Goal: Task Accomplishment & Management: Manage account settings

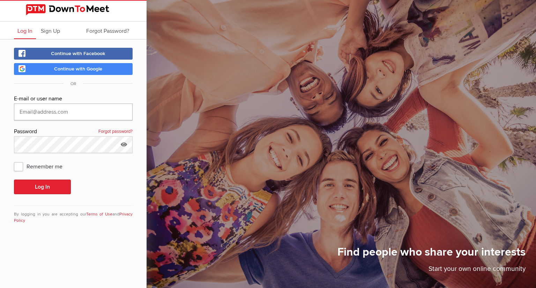
type input "[EMAIL_ADDRESS][DOMAIN_NAME]"
click at [55, 187] on button "Log In" at bounding box center [42, 187] width 57 height 15
click at [124, 143] on icon at bounding box center [124, 144] width 10 height 16
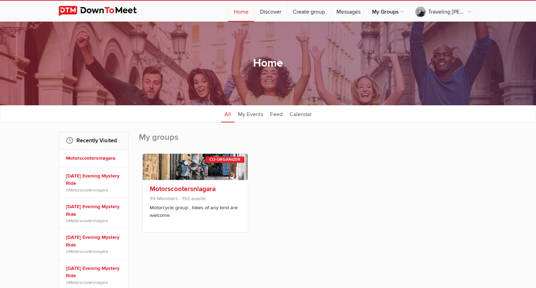
click at [181, 199] on span "192 events" at bounding box center [192, 199] width 27 height 6
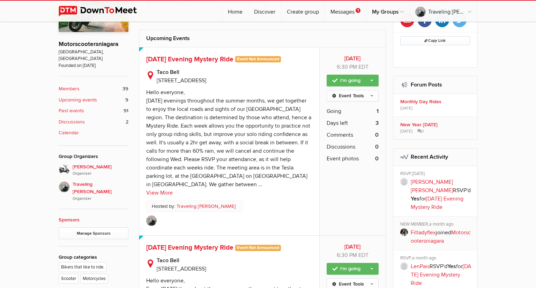
scroll to position [190, 0]
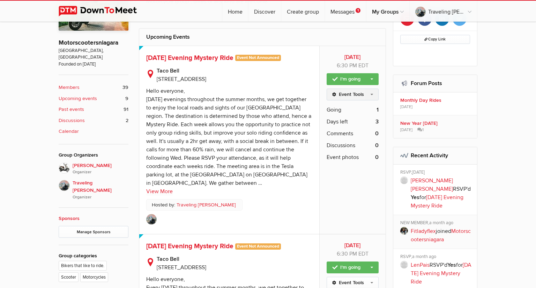
click at [370, 94] on link "Event Tools" at bounding box center [353, 95] width 52 height 12
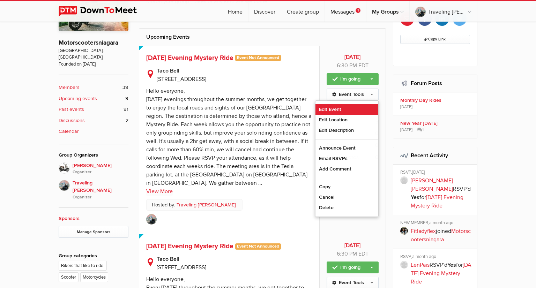
click at [335, 110] on link "Edit Event" at bounding box center [346, 109] width 63 height 10
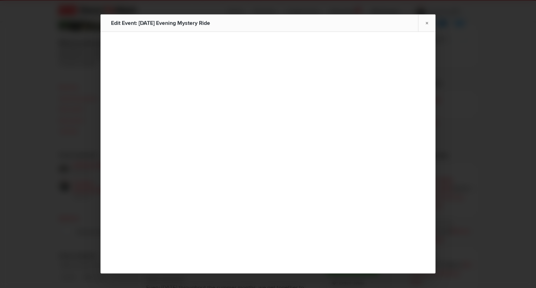
type input "[DATE] Evening Mystery Ride"
type input "[DATE]"
select select "PM"
radio input "false"
radio input "true"
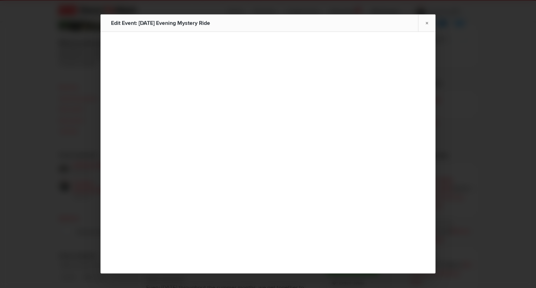
select select "6:30:00"
select select "[GEOGRAPHIC_DATA]"
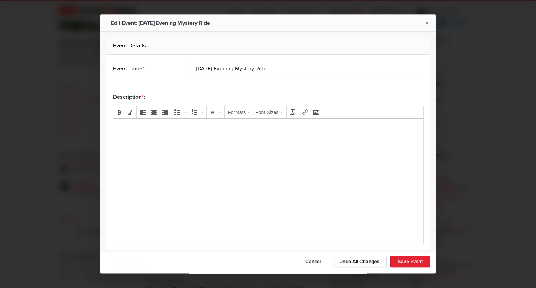
scroll to position [0, 0]
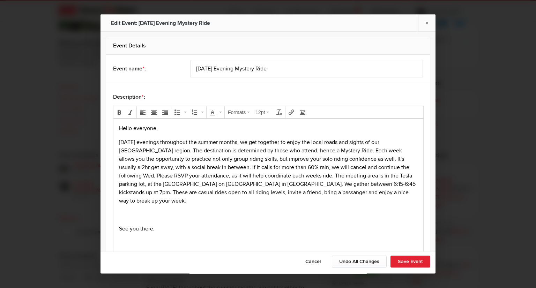
click at [302, 188] on p "[DATE] evenings throughout the summer months, we get together to enjoy the loca…" at bounding box center [268, 171] width 299 height 67
click at [320, 185] on p "[DATE] evenings throughout the summer months, we get together to enjoy the loca…" at bounding box center [268, 171] width 299 height 67
click at [362, 184] on p "[DATE] evenings throughout the summer months, we get together to enjoy the loca…" at bounding box center [268, 171] width 299 height 67
click at [365, 186] on p "[DATE] evenings throughout the summer months, we get together to enjoy the loca…" at bounding box center [268, 171] width 299 height 67
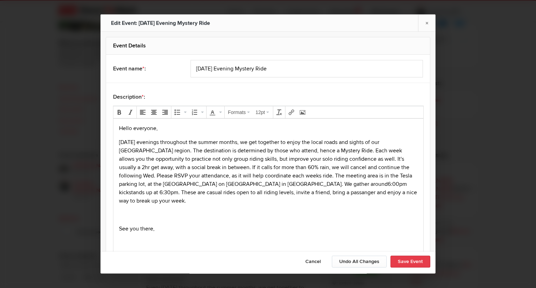
click at [408, 265] on button "Save Event" at bounding box center [410, 262] width 40 height 12
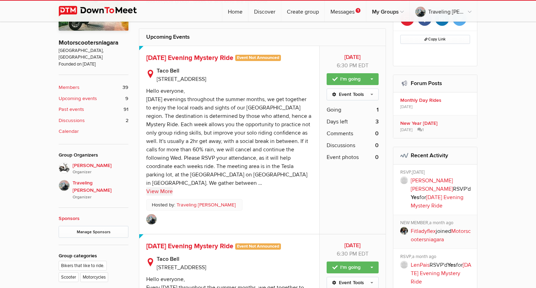
click at [162, 190] on link "View More" at bounding box center [159, 191] width 27 height 8
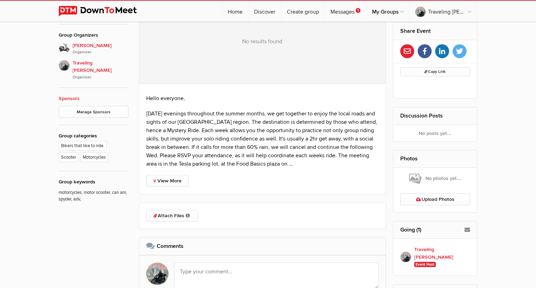
scroll to position [312, 0]
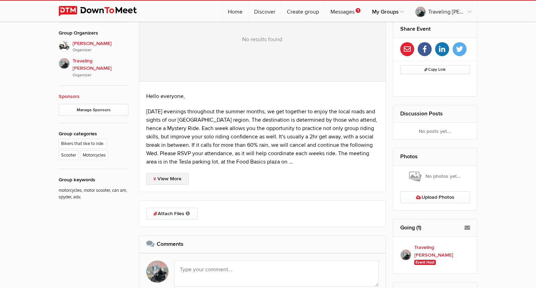
click at [175, 181] on link "View More" at bounding box center [167, 179] width 43 height 12
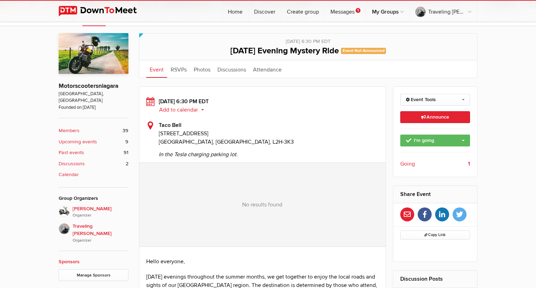
scroll to position [147, 0]
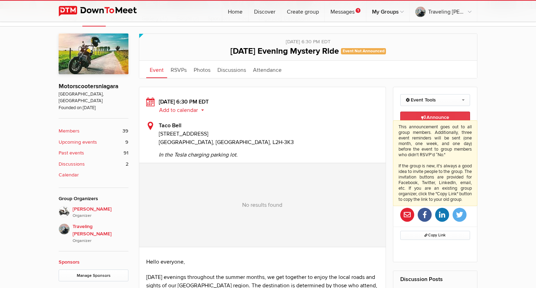
click at [438, 118] on span "Announce This announcement goes out to all group members. Additionally, three e…" at bounding box center [435, 117] width 28 height 6
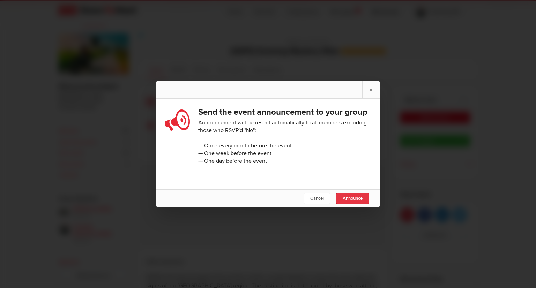
click at [354, 197] on span "Announce" at bounding box center [353, 199] width 20 height 6
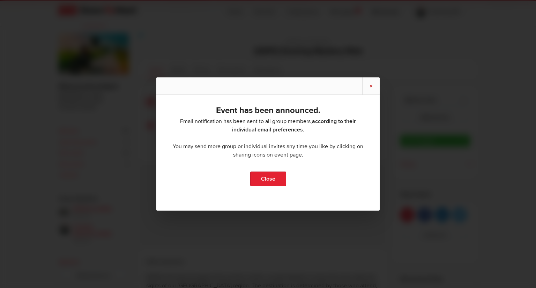
click at [370, 87] on link "×" at bounding box center [370, 85] width 17 height 17
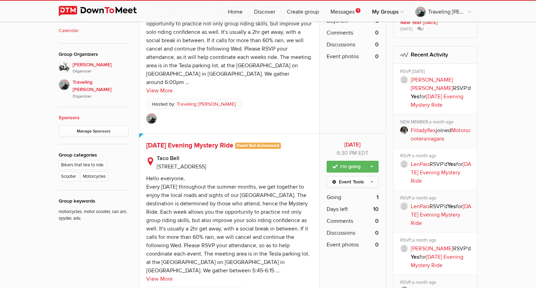
scroll to position [316, 0]
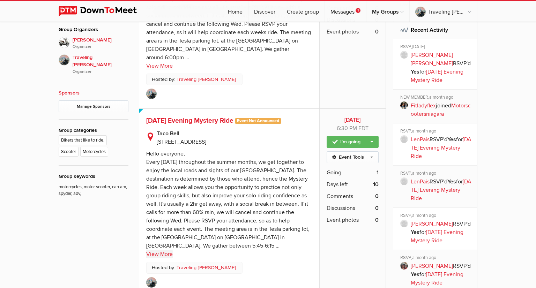
click at [165, 250] on link "View More" at bounding box center [159, 254] width 27 height 8
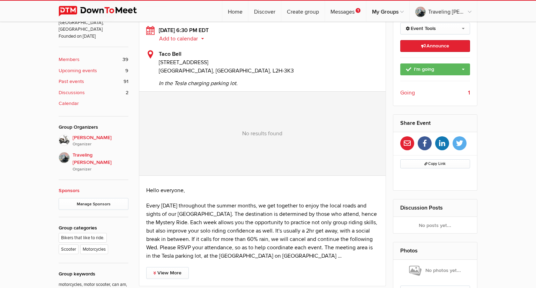
scroll to position [223, 0]
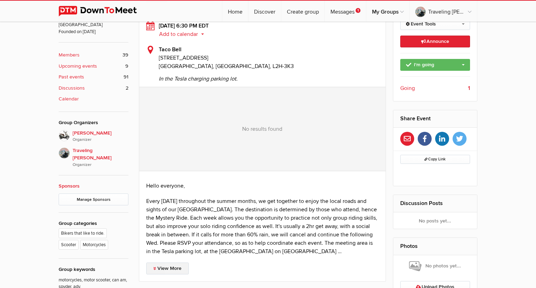
click at [170, 271] on link "View More" at bounding box center [167, 269] width 43 height 12
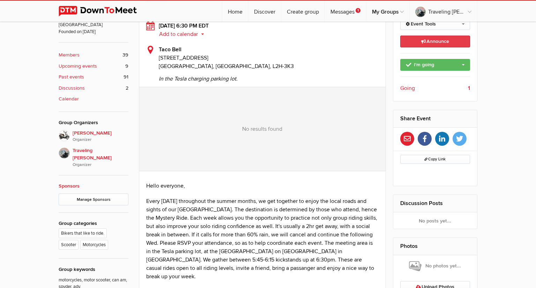
click at [456, 42] on link "Announce This announcement goes out to all group members. Additionally, three e…" at bounding box center [435, 42] width 70 height 12
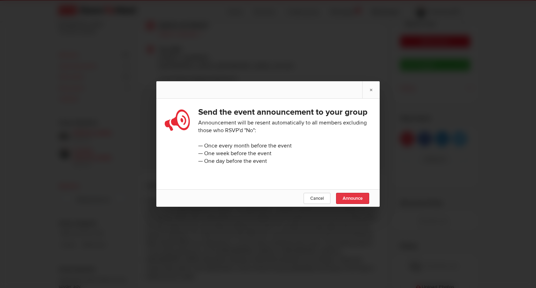
click at [359, 196] on span "Announce" at bounding box center [353, 199] width 20 height 6
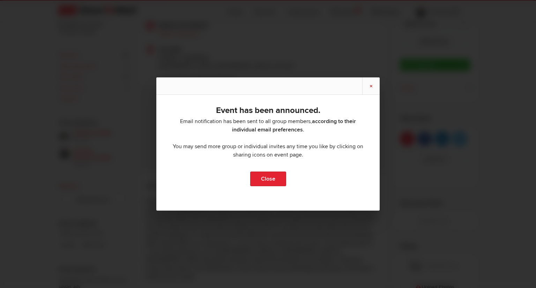
click at [371, 82] on link "×" at bounding box center [370, 85] width 17 height 17
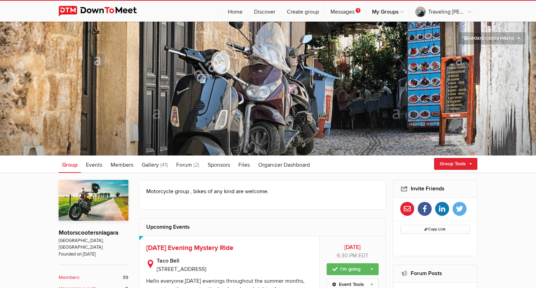
click at [312, 265] on p "Taco Bell [STREET_ADDRESS]" at bounding box center [229, 263] width 166 height 20
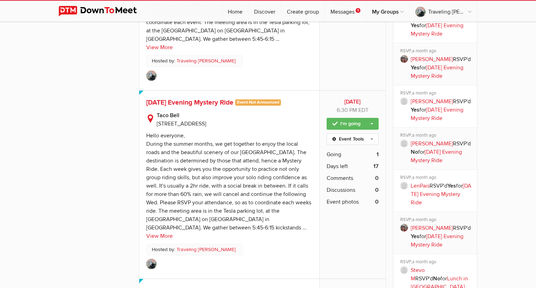
scroll to position [524, 0]
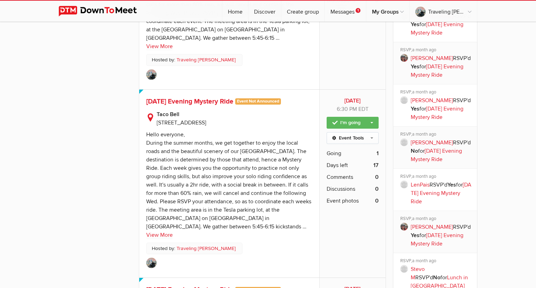
click at [311, 200] on sp-text-read-more "Hello everyone, During the summer months, we get together to enjoy the local ro…" at bounding box center [229, 183] width 166 height 112
click at [370, 132] on link "Event Tools" at bounding box center [353, 138] width 52 height 12
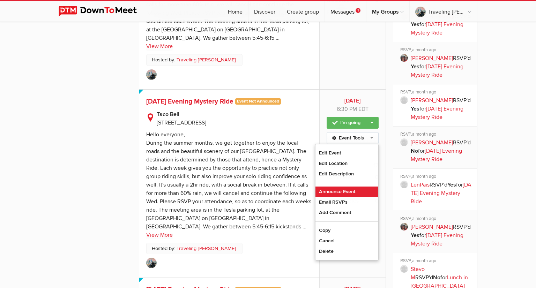
click at [354, 187] on link "Announce Event" at bounding box center [346, 192] width 63 height 10
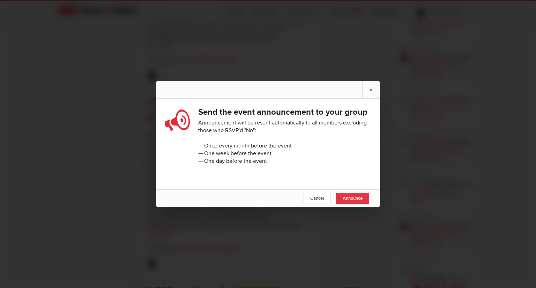
click at [354, 201] on span "Announce" at bounding box center [353, 199] width 20 height 6
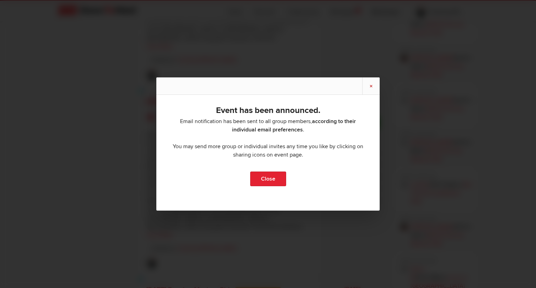
click at [371, 85] on link "×" at bounding box center [370, 85] width 17 height 17
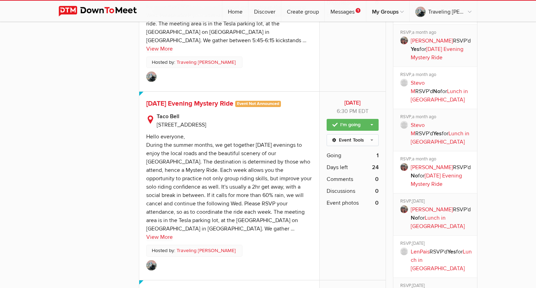
scroll to position [713, 0]
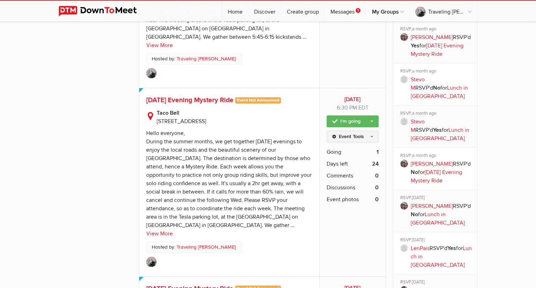
click at [373, 131] on link "Event Tools" at bounding box center [353, 137] width 52 height 12
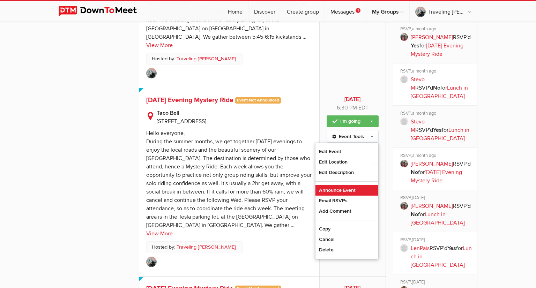
click at [352, 185] on link "Announce Event" at bounding box center [346, 190] width 63 height 10
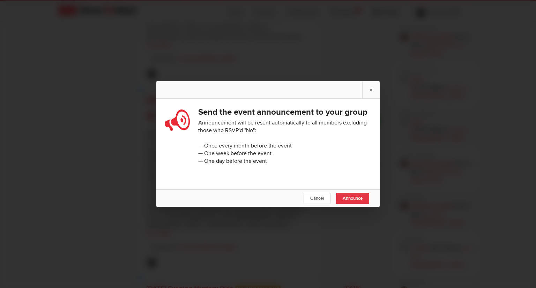
click at [358, 196] on span "Announce" at bounding box center [353, 199] width 20 height 6
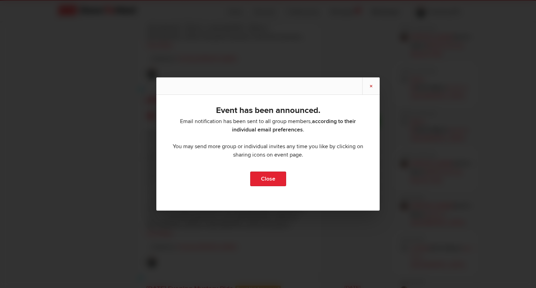
click at [371, 80] on link "×" at bounding box center [370, 85] width 17 height 17
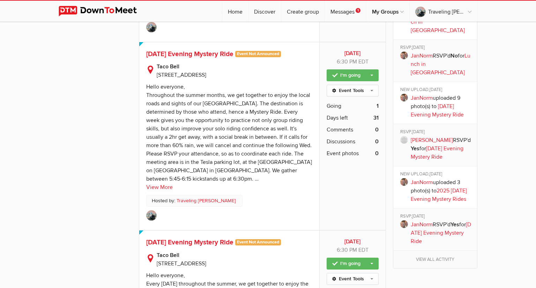
scroll to position [958, 0]
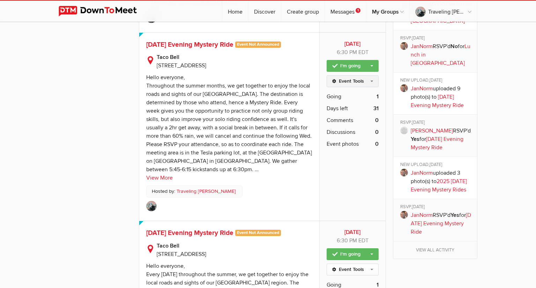
click at [373, 75] on link "Event Tools" at bounding box center [353, 81] width 52 height 12
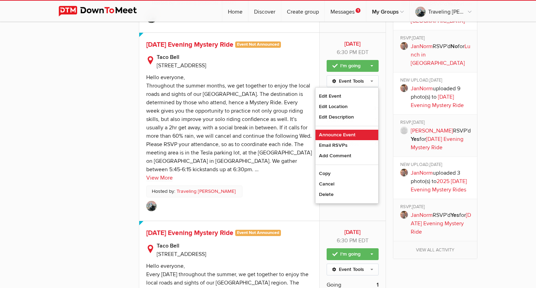
click at [349, 130] on link "Announce Event" at bounding box center [346, 135] width 63 height 10
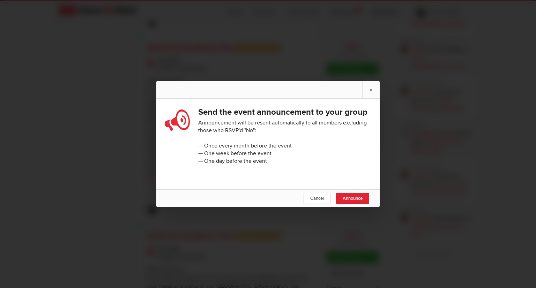
scroll to position [956, 0]
click at [357, 201] on link "Announce" at bounding box center [352, 198] width 33 height 11
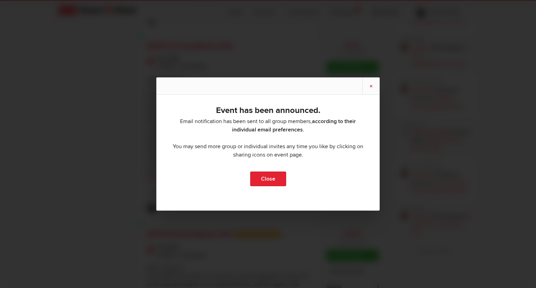
click at [370, 87] on link "×" at bounding box center [370, 85] width 17 height 17
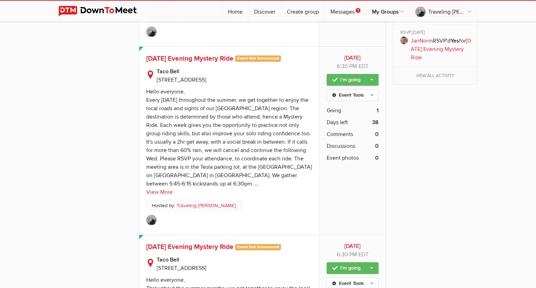
scroll to position [1132, 0]
click at [373, 90] on link "Event Tools" at bounding box center [353, 96] width 52 height 12
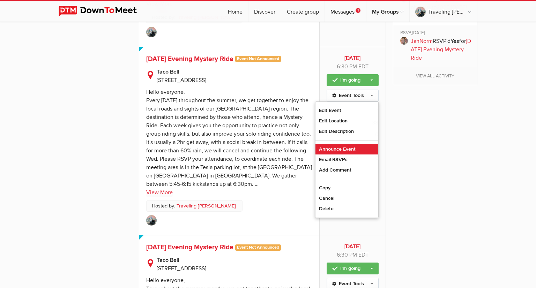
click at [354, 144] on link "Announce Event" at bounding box center [346, 149] width 63 height 10
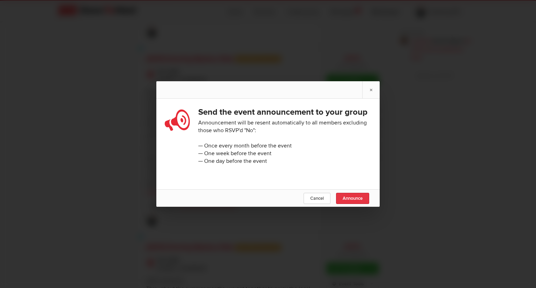
click at [359, 200] on span "Announce" at bounding box center [353, 199] width 20 height 6
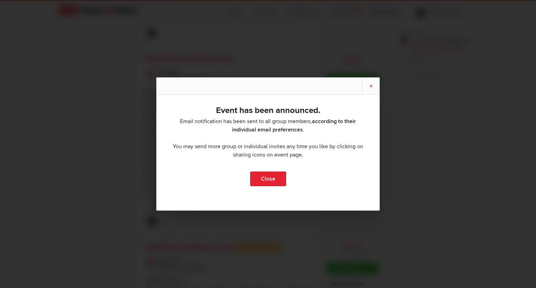
click at [372, 87] on link "×" at bounding box center [370, 85] width 17 height 17
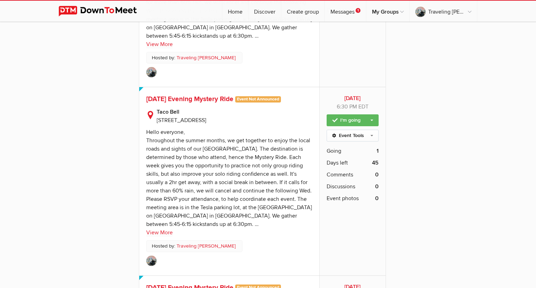
scroll to position [1281, 0]
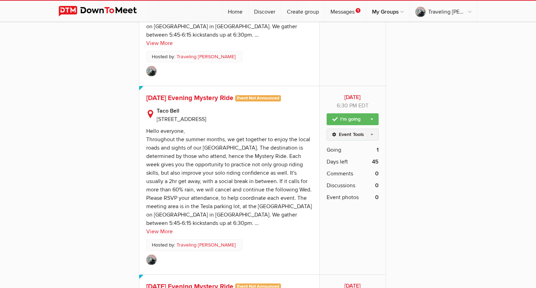
click at [371, 129] on link "Event Tools" at bounding box center [353, 135] width 52 height 12
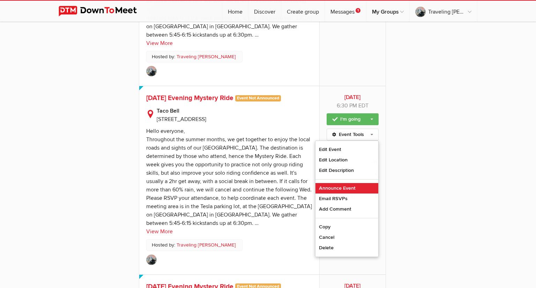
click at [355, 183] on link "Announce Event" at bounding box center [346, 188] width 63 height 10
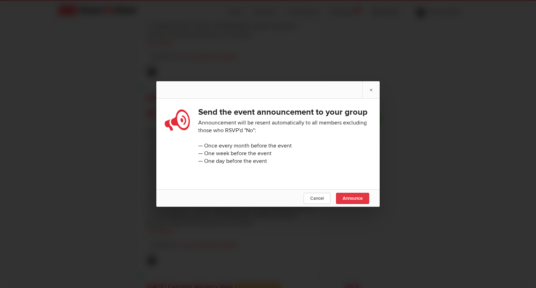
click at [360, 196] on span "Announce" at bounding box center [353, 199] width 20 height 6
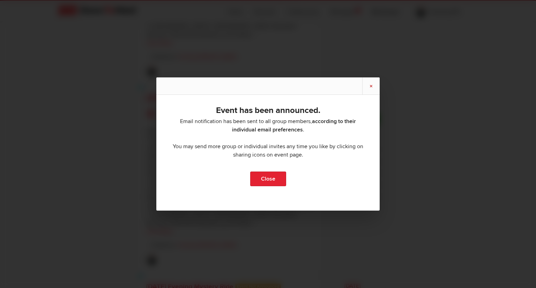
click at [371, 87] on link "×" at bounding box center [370, 85] width 17 height 17
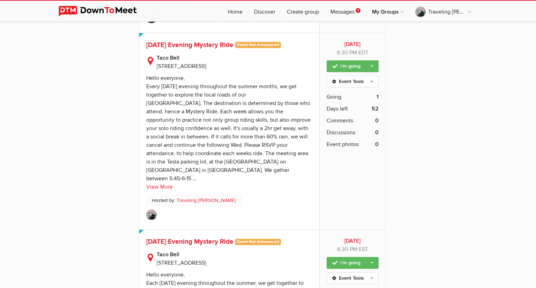
scroll to position [1524, 0]
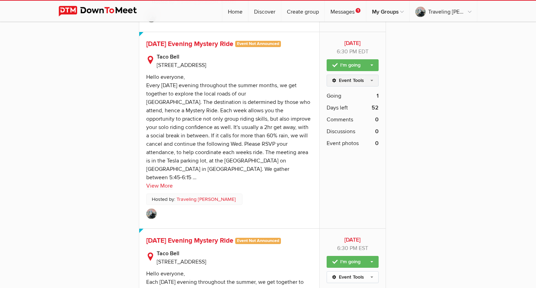
click at [370, 75] on link "Event Tools" at bounding box center [353, 81] width 52 height 12
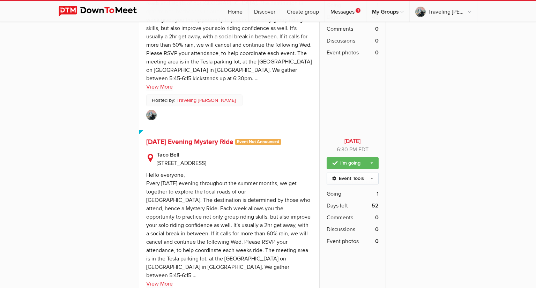
scroll to position [1429, 0]
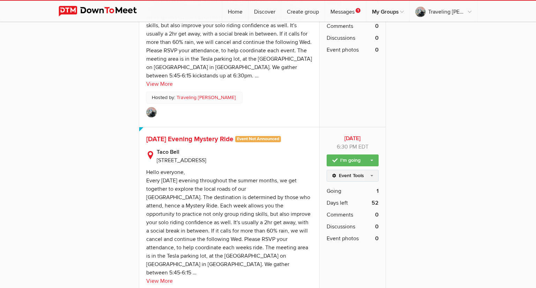
click at [372, 170] on link "Event Tools" at bounding box center [353, 176] width 52 height 12
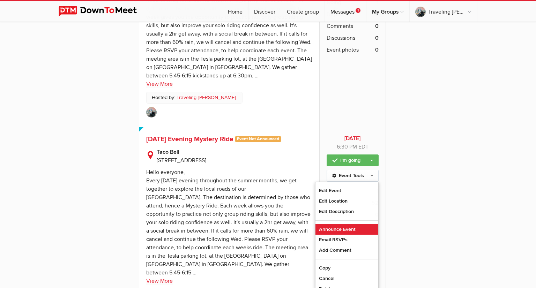
click at [354, 224] on link "Announce Event" at bounding box center [346, 229] width 63 height 10
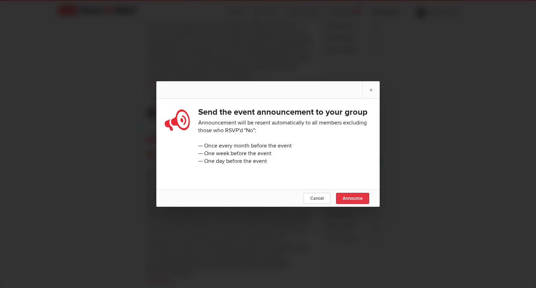
click at [361, 202] on link "Announce" at bounding box center [352, 198] width 33 height 11
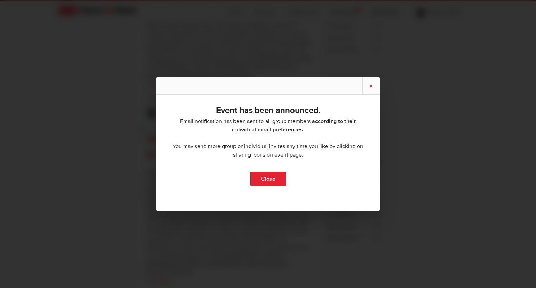
click at [371, 85] on link "×" at bounding box center [370, 85] width 17 height 17
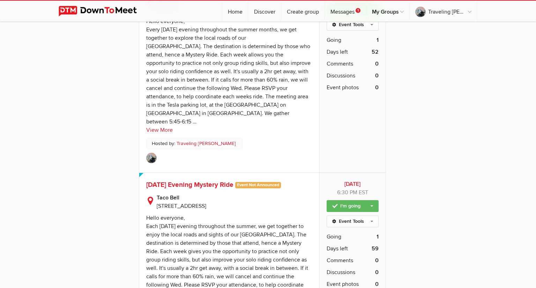
scroll to position [1580, 0]
click at [372, 215] on link "Event Tools" at bounding box center [353, 221] width 52 height 12
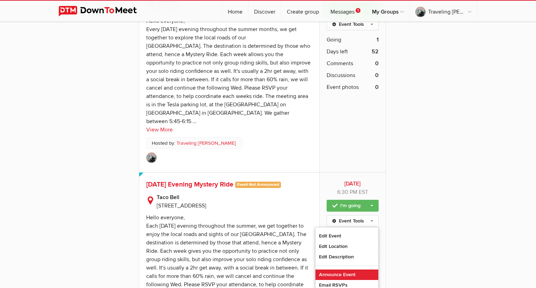
click at [354, 270] on link "Announce Event" at bounding box center [346, 275] width 63 height 10
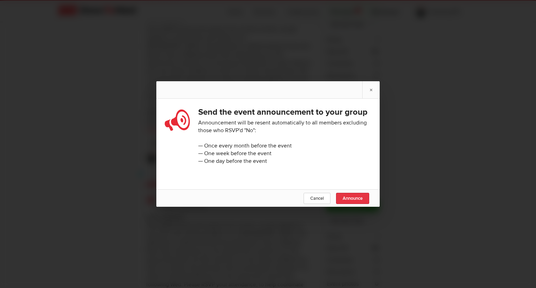
click at [361, 198] on span "Announce" at bounding box center [353, 199] width 20 height 6
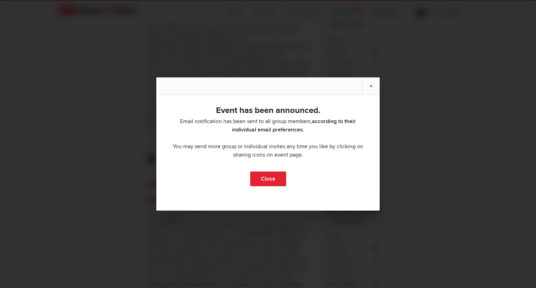
click at [372, 88] on link "×" at bounding box center [370, 85] width 17 height 17
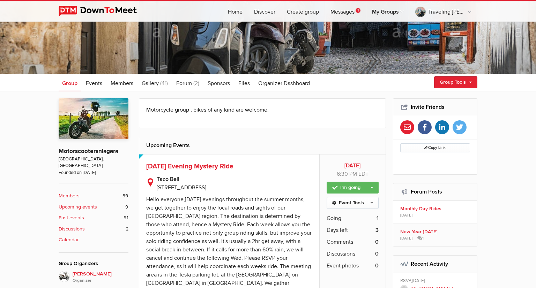
scroll to position [0, 0]
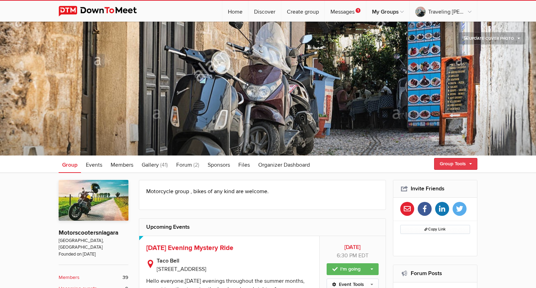
click at [472, 165] on link "Group Tools" at bounding box center [455, 164] width 43 height 12
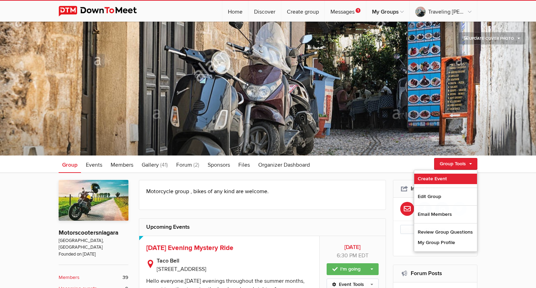
click at [448, 180] on link "Create Event" at bounding box center [445, 179] width 63 height 10
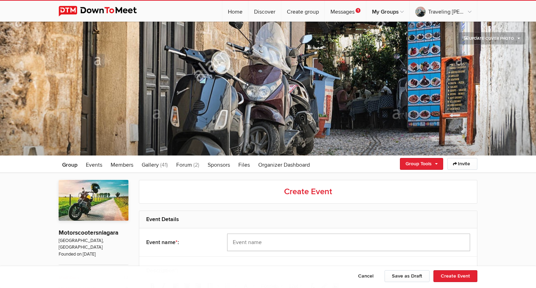
click at [271, 243] on input "text" at bounding box center [348, 242] width 243 height 17
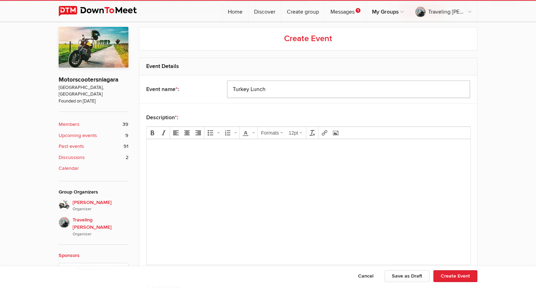
scroll to position [154, 0]
type input "Turkey Lunch"
click at [166, 150] on p at bounding box center [308, 148] width 313 height 8
click at [180, 164] on p "The air is crip and" at bounding box center [308, 162] width 313 height 8
click at [181, 161] on p "The air is crip and" at bounding box center [308, 162] width 313 height 8
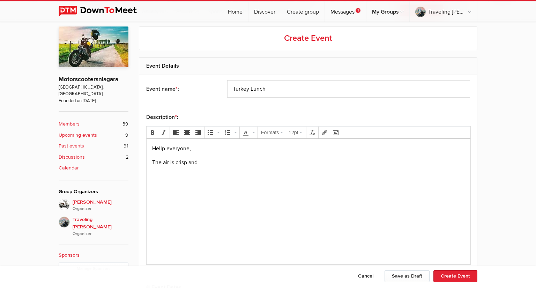
click at [209, 165] on p "The air is crisp and" at bounding box center [308, 162] width 313 height 8
click at [333, 164] on p "The air is crisp and it's Fall once again. On this ride we might see the leaves…" at bounding box center [308, 162] width 313 height 8
click at [383, 165] on p "The air is crisp and it's Fall once again. On this ride we might see the leave'…" at bounding box center [308, 162] width 313 height 8
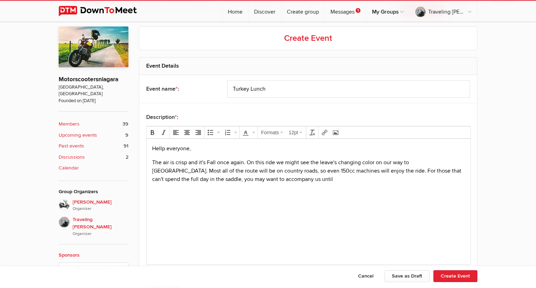
click at [219, 179] on p "The air is crisp and it's Fall once again. On this ride we might see the leave'…" at bounding box center [308, 170] width 313 height 25
click at [238, 180] on p "The air is crisp and it's Fall once again. On this ride we might see the leave'…" at bounding box center [308, 170] width 313 height 25
click at [250, 185] on body "Hellp everyone, The air is crisp and it's Fall once again. On this ride we migh…" at bounding box center [308, 175] width 318 height 62
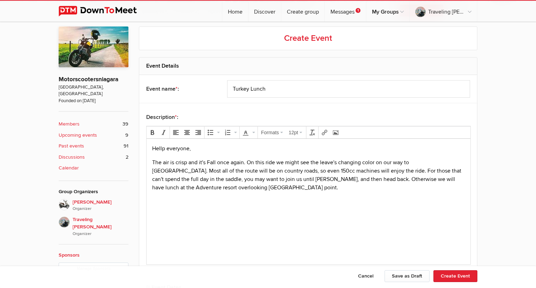
click at [202, 187] on p "The air is crisp and it's Fall once again. On this ride we might see the leave'…" at bounding box center [308, 174] width 313 height 33
click at [233, 187] on p "The air is crisp and it's Fall once again. On this ride we might see the leave'…" at bounding box center [308, 174] width 313 height 33
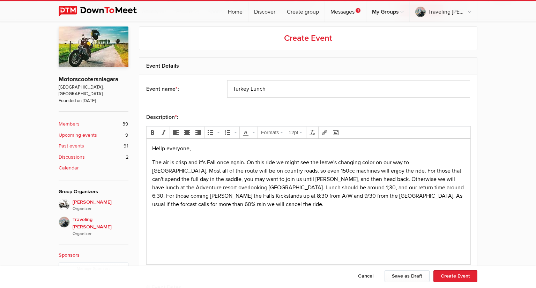
click at [460, 173] on p "The air is crisp and it's Fall once again. On this ride we might see the leave'…" at bounding box center [308, 183] width 313 height 50
click at [169, 180] on p "The air is crisp and it's Fall once again. On this ride we might see the leave'…" at bounding box center [308, 183] width 313 height 50
click at [204, 180] on p "The air is crisp and it's Fall once again. On this ride we might see the leave'…" at bounding box center [308, 183] width 313 height 50
click at [221, 180] on p "The air is crisp and it's Fall once again. On this ride we might see the leave'…" at bounding box center [308, 183] width 313 height 50
click at [231, 187] on p "The air is crisp and it's Fall once again. On this ride we might see the leave'…" at bounding box center [308, 183] width 313 height 50
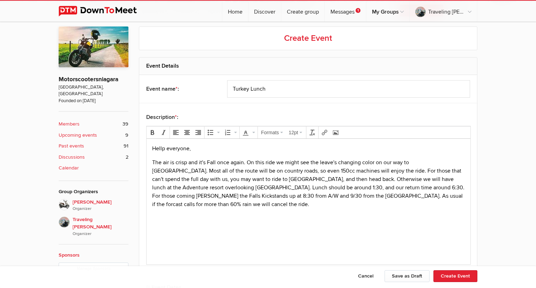
click at [381, 188] on p "The air is crisp and it's Fall once again. On this ride we might see the leave'…" at bounding box center [308, 183] width 313 height 50
click at [429, 200] on body "Hellp everyone, The air is crisp and it's Fall once again. On this ride we migh…" at bounding box center [308, 187] width 318 height 87
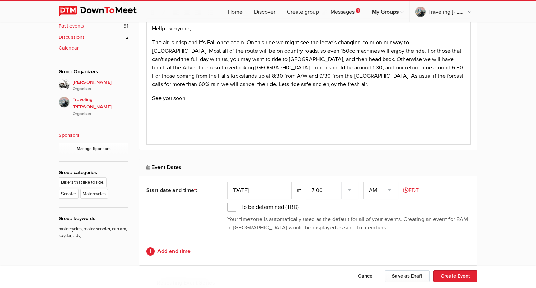
scroll to position [279, 0]
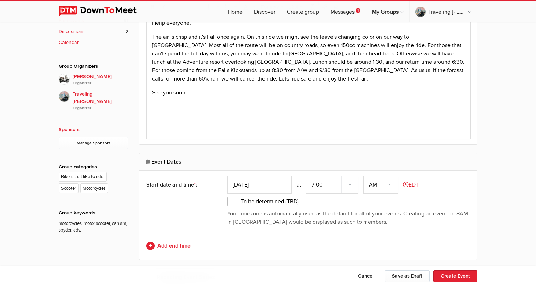
click at [275, 186] on input "[DATE]" at bounding box center [259, 184] width 65 height 17
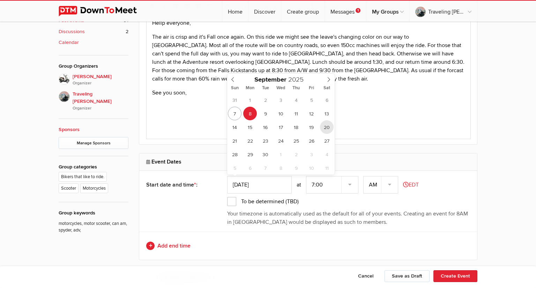
type input "[DATE]"
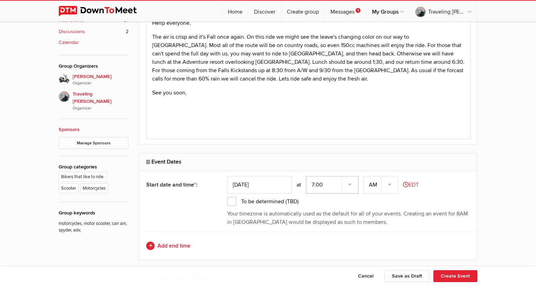
click at [351, 186] on select "7:00 7:15 7:30 7:45 8:00 8:15 8:30 8:45 9:00 9:15 9:30 9:45 10:00 10:15 10:30 1…" at bounding box center [332, 184] width 52 height 17
select select "8:30:00"
click at [307, 176] on select "7:00 7:15 7:30 7:45 8:00 8:15 8:30 8:45 9:00 9:15 9:30 9:45 10:00 10:15 10:30 1…" at bounding box center [332, 184] width 52 height 17
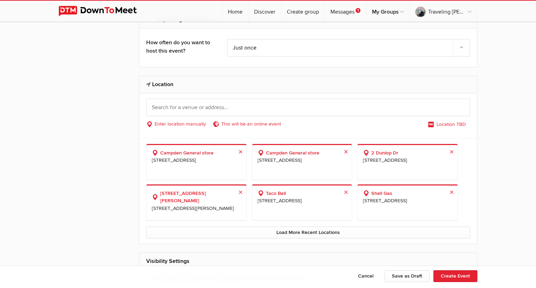
scroll to position [539, 0]
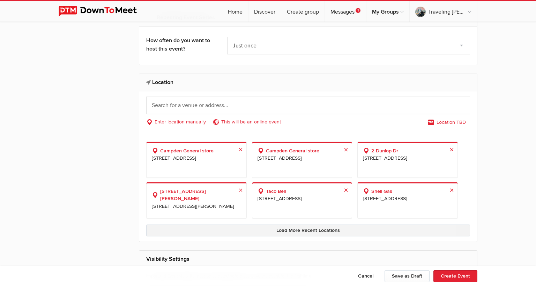
click at [332, 229] on link "Load More Recent Locations" at bounding box center [308, 231] width 324 height 12
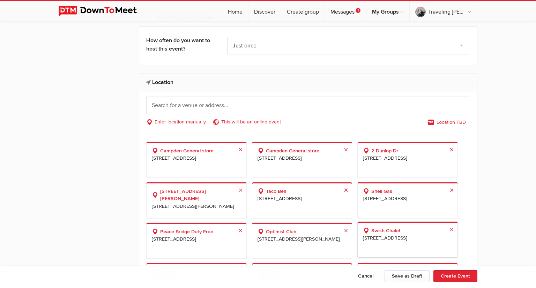
click at [434, 241] on span "[STREET_ADDRESS]" at bounding box center [407, 238] width 89 height 8
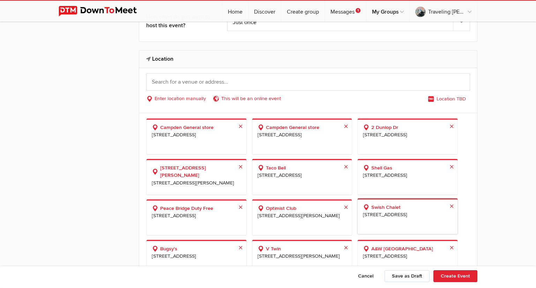
select select "[GEOGRAPHIC_DATA]"
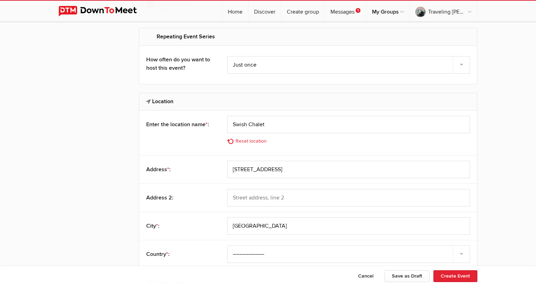
scroll to position [518, 0]
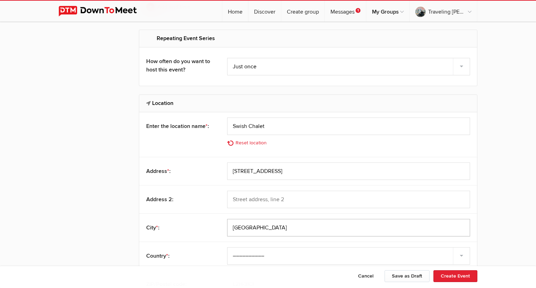
click at [411, 234] on input "[GEOGRAPHIC_DATA]" at bounding box center [348, 227] width 243 height 17
click at [412, 242] on div "Country * : Select country [GEOGRAPHIC_DATA] –––––––––– [GEOGRAPHIC_DATA] [GEOG…" at bounding box center [308, 256] width 338 height 28
click at [255, 142] on link "Reset location" at bounding box center [249, 143] width 44 height 8
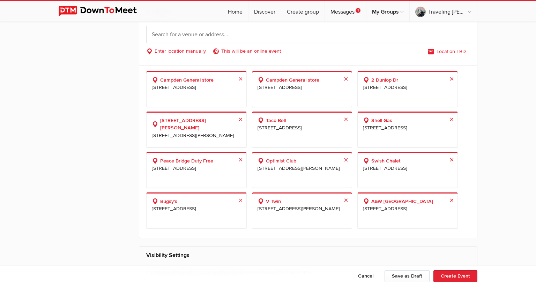
scroll to position [611, 0]
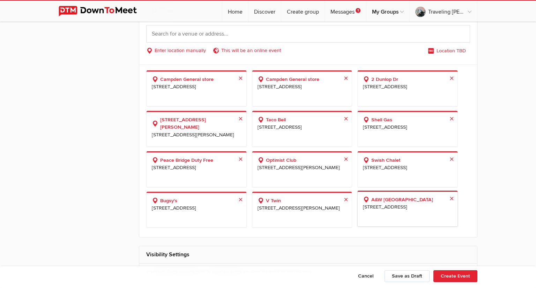
click at [398, 211] on span "[STREET_ADDRESS]" at bounding box center [407, 207] width 89 height 8
select select "[GEOGRAPHIC_DATA]"
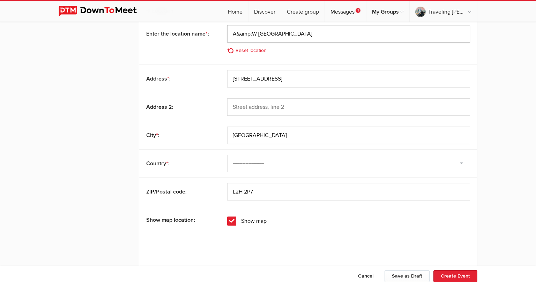
click at [249, 32] on input "A&amp;W [GEOGRAPHIC_DATA]" at bounding box center [348, 33] width 243 height 17
click at [249, 33] on input "A&amp;W [GEOGRAPHIC_DATA]" at bounding box center [348, 33] width 243 height 17
click at [253, 32] on input "A&amp;W [GEOGRAPHIC_DATA]" at bounding box center [348, 33] width 243 height 17
click at [275, 32] on input "A/W [GEOGRAPHIC_DATA]" at bounding box center [348, 33] width 243 height 17
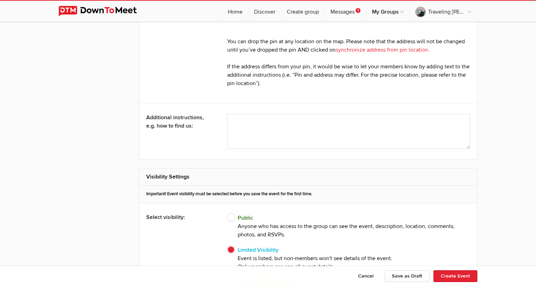
scroll to position [923, 0]
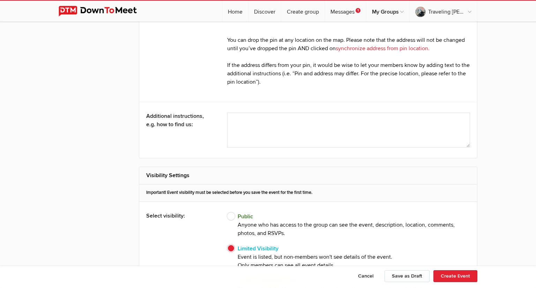
type input "A/W"
click at [271, 121] on textarea at bounding box center [348, 130] width 243 height 35
click at [233, 117] on textarea at bounding box center [348, 130] width 243 height 35
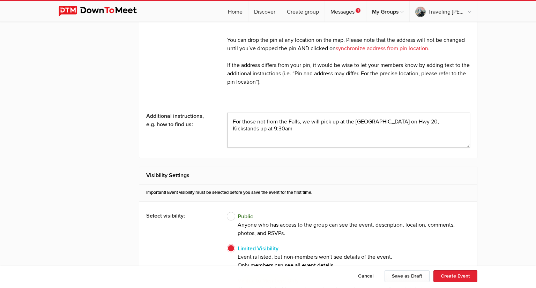
click at [401, 118] on textarea at bounding box center [348, 130] width 243 height 35
click at [435, 120] on textarea at bounding box center [348, 130] width 243 height 35
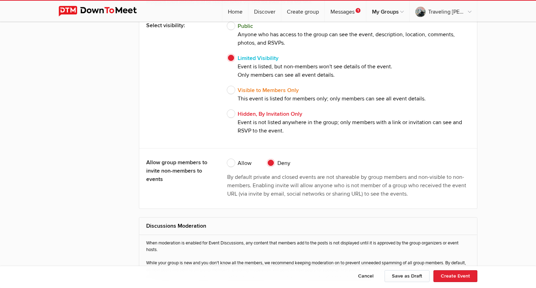
scroll to position [1114, 0]
type textarea "For those not from the Falls, we will pick up at the [GEOGRAPHIC_DATA] at [STRE…"
click at [234, 162] on span "Allow" at bounding box center [239, 163] width 24 height 8
click at [227, 159] on input "Allow" at bounding box center [227, 158] width 0 height 0
radio input "true"
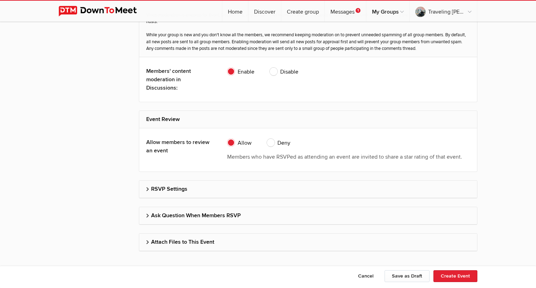
scroll to position [1352, 0]
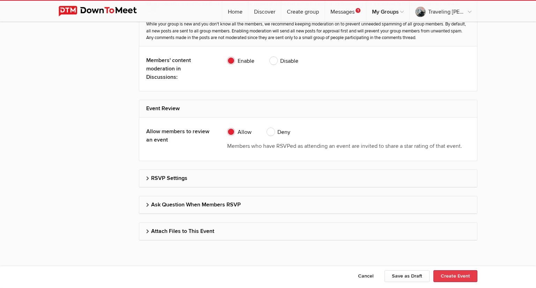
click at [458, 275] on button "Create Event" at bounding box center [455, 276] width 44 height 12
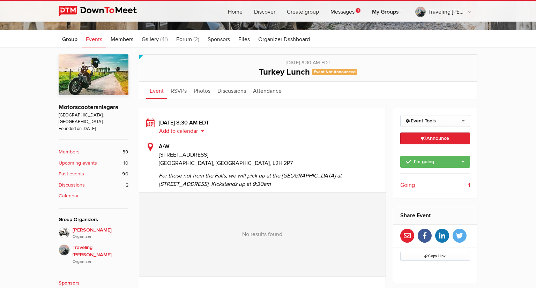
scroll to position [125, 0]
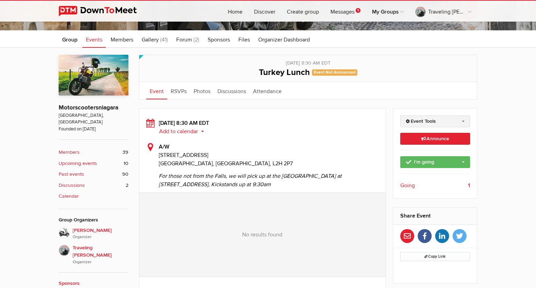
click at [463, 123] on link "Event Tools" at bounding box center [435, 121] width 70 height 12
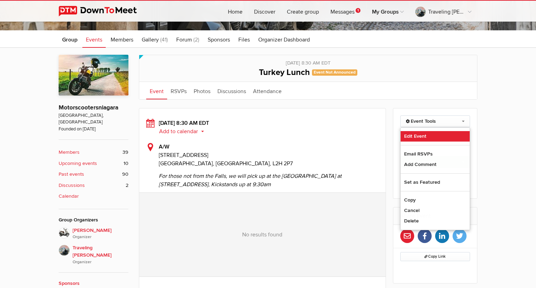
click at [434, 136] on link "Edit Event" at bounding box center [435, 136] width 69 height 10
select select "8:30:00"
select select "[GEOGRAPHIC_DATA]"
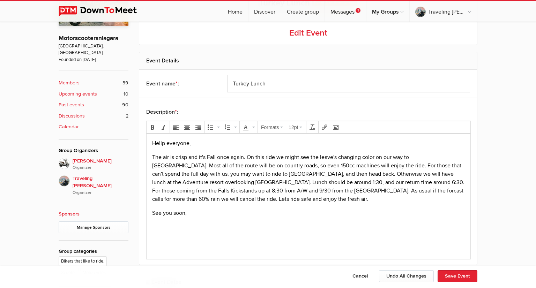
scroll to position [197, 0]
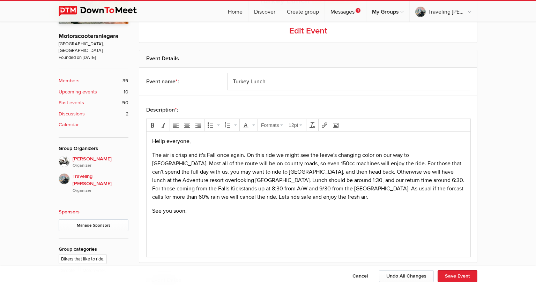
click at [385, 165] on p "The air is crisp and it's Fall once again. On this ride we might see the leave'…" at bounding box center [308, 176] width 313 height 50
click at [378, 172] on p "The air is crisp and it's Fall once again. On this ride we might see the leave'…" at bounding box center [308, 176] width 313 height 50
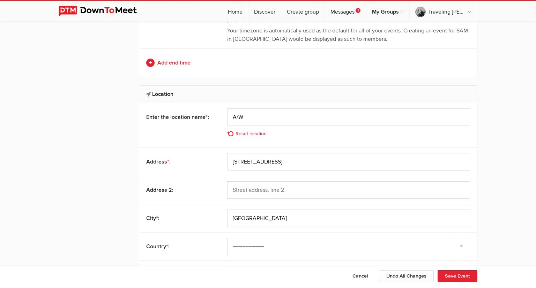
scroll to position [498, 0]
click at [255, 134] on link "Reset location" at bounding box center [249, 134] width 44 height 8
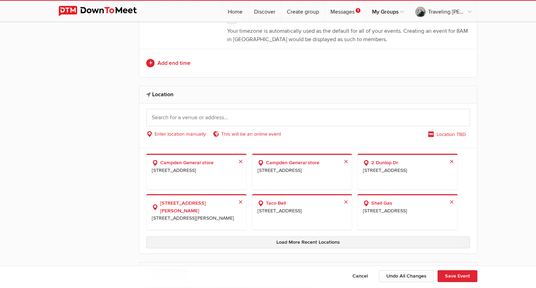
click at [358, 242] on link "Load More Recent Locations" at bounding box center [308, 243] width 324 height 12
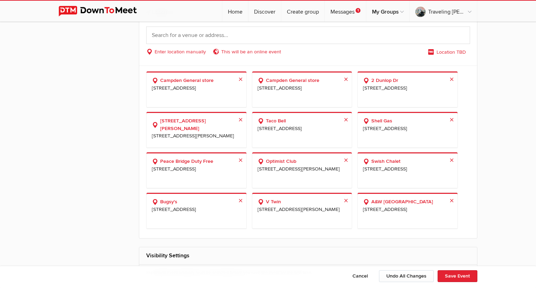
scroll to position [581, 0]
click at [400, 204] on span "[STREET_ADDRESS]" at bounding box center [407, 208] width 89 height 8
select select "[GEOGRAPHIC_DATA]"
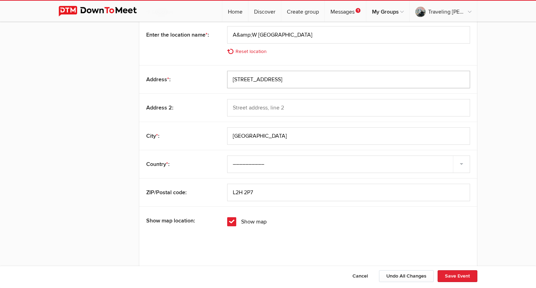
click at [290, 79] on input "[STREET_ADDRESS]" at bounding box center [348, 79] width 243 height 17
click at [291, 79] on input "[STREET_ADDRESS]" at bounding box center [348, 79] width 243 height 17
type input "[STREET_ADDRESS][PERSON_NAME]"
click at [252, 35] on input "A&amp;W [GEOGRAPHIC_DATA]" at bounding box center [348, 34] width 243 height 17
type input "A&W [GEOGRAPHIC_DATA]"
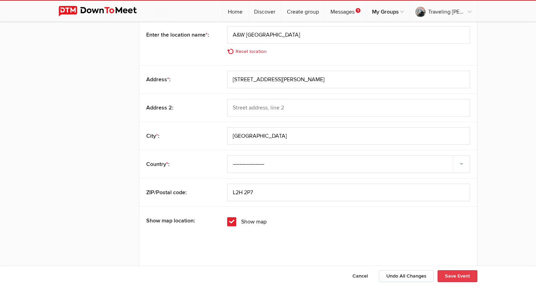
click at [454, 279] on button "Save Event" at bounding box center [458, 276] width 40 height 12
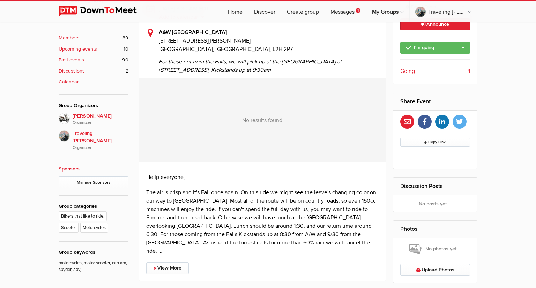
scroll to position [242, 0]
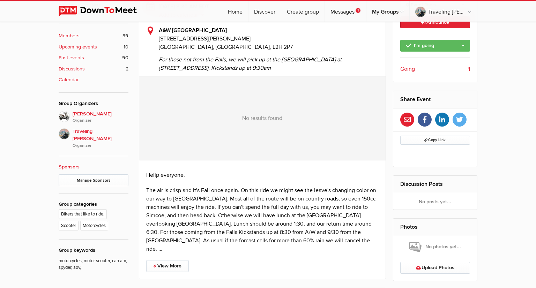
click at [263, 117] on div at bounding box center [262, 118] width 246 height 84
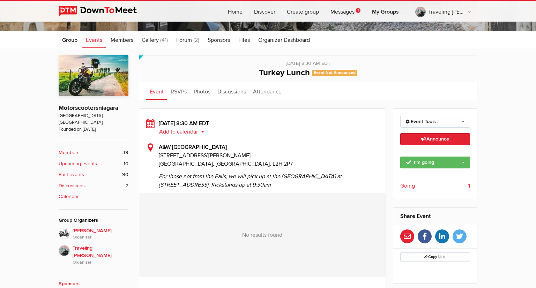
scroll to position [123, 0]
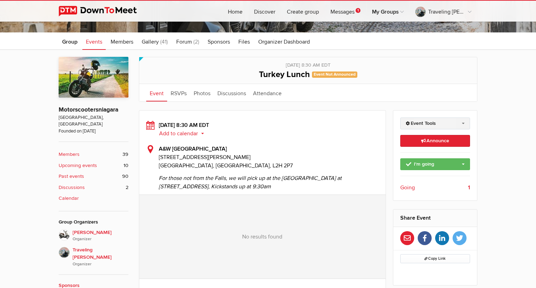
click at [463, 123] on link "Event Tools" at bounding box center [435, 124] width 70 height 12
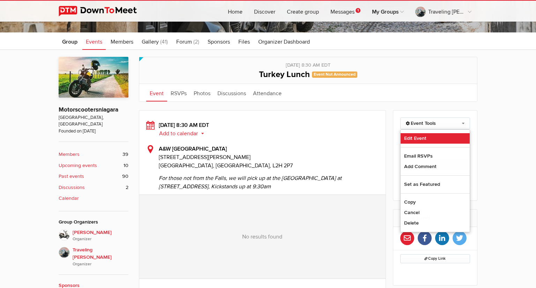
click at [428, 139] on link "Edit Event" at bounding box center [435, 138] width 69 height 10
select select "8:30:00"
select select "[GEOGRAPHIC_DATA]"
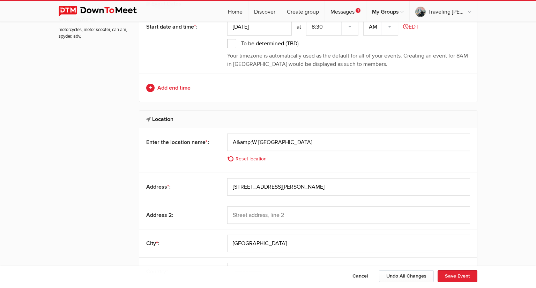
scroll to position [471, 0]
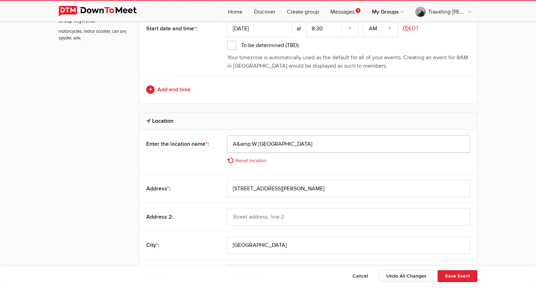
click at [286, 144] on input "A&amp;W [GEOGRAPHIC_DATA]" at bounding box center [348, 143] width 243 height 17
type input "A/W"
click at [296, 188] on input "[STREET_ADDRESS][PERSON_NAME]" at bounding box center [348, 188] width 243 height 17
type input "[STREET_ADDRESS]"
click at [286, 243] on input "[GEOGRAPHIC_DATA]" at bounding box center [348, 245] width 243 height 17
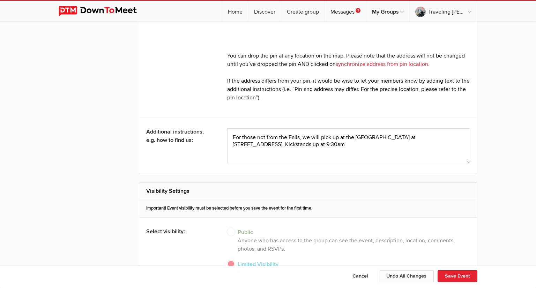
scroll to position [879, 0]
click at [262, 134] on textarea at bounding box center [348, 144] width 243 height 35
click at [261, 135] on textarea at bounding box center [348, 144] width 243 height 35
click at [260, 135] on textarea at bounding box center [348, 144] width 243 height 35
type textarea "For those Not from the Falls, we will pick up at the [GEOGRAPHIC_DATA] at [STRE…"
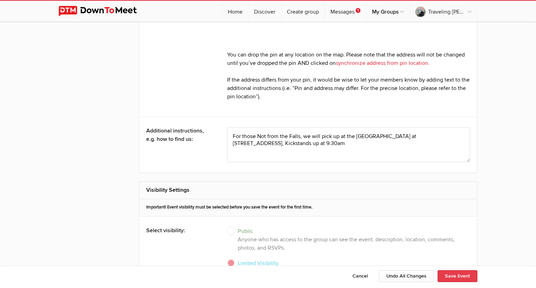
click at [464, 277] on button "Save Event" at bounding box center [458, 276] width 40 height 12
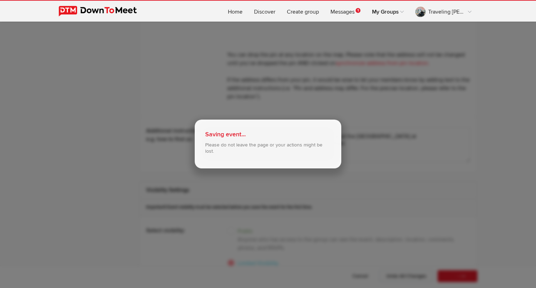
click at [421, 215] on div "Saving event... Please do not leave the page or your actions might be lost." at bounding box center [268, 144] width 536 height 288
click at [415, 219] on div "Saving event... Please do not leave the page or your actions might be lost." at bounding box center [268, 144] width 536 height 288
click at [317, 152] on div "Saving event... Please do not leave the page or your actions might be lost." at bounding box center [268, 144] width 147 height 49
click at [360, 85] on div "Saving event... Please do not leave the page or your actions might be lost." at bounding box center [268, 144] width 536 height 288
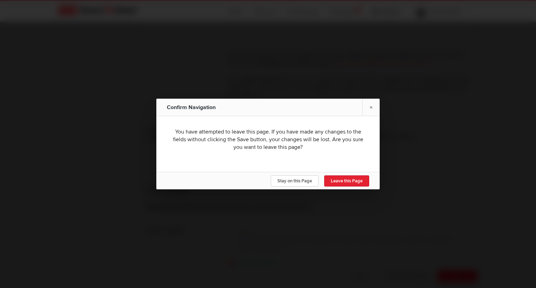
scroll to position [123, 0]
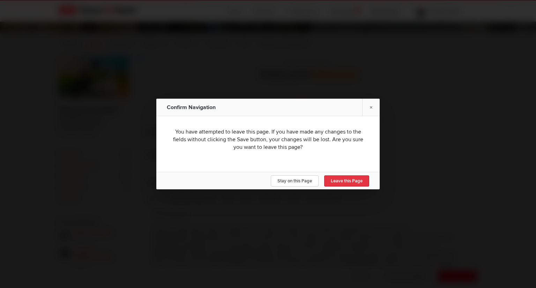
click at [354, 182] on span "Leave this Page" at bounding box center [347, 181] width 32 height 6
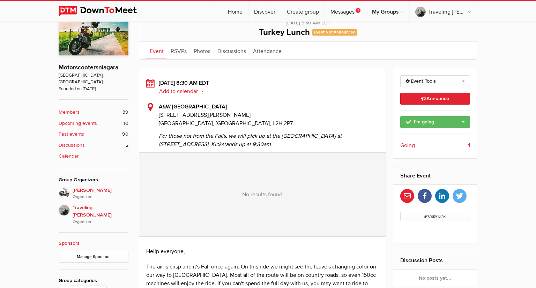
scroll to position [163, 0]
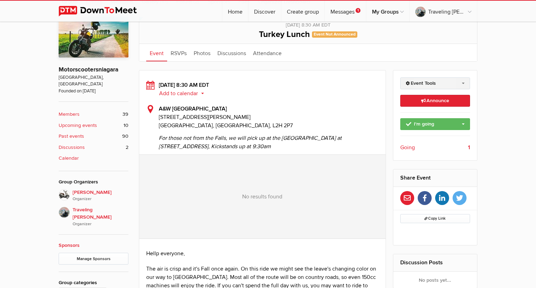
click at [460, 87] on link "Event Tools" at bounding box center [435, 83] width 70 height 12
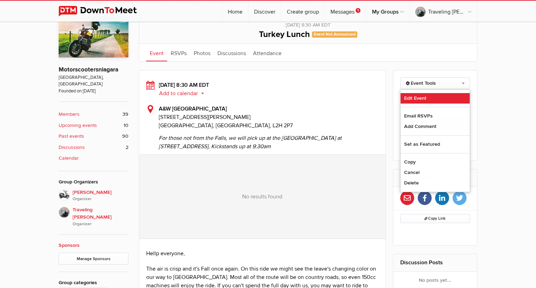
click at [428, 97] on link "Edit Event" at bounding box center [435, 98] width 69 height 10
select select "8:30:00"
select select "[GEOGRAPHIC_DATA]"
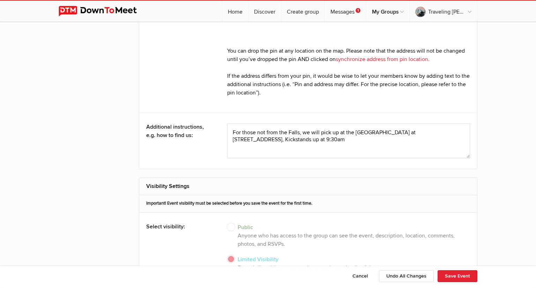
scroll to position [885, 0]
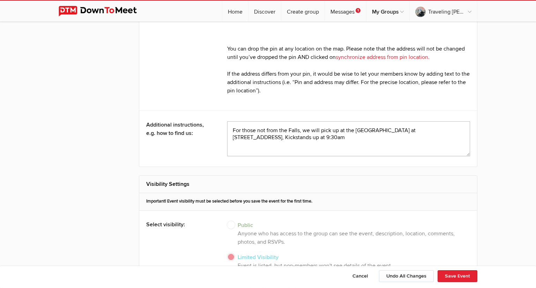
click at [260, 126] on textarea at bounding box center [348, 138] width 243 height 35
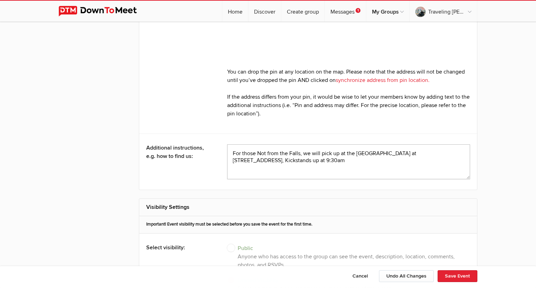
scroll to position [805, 0]
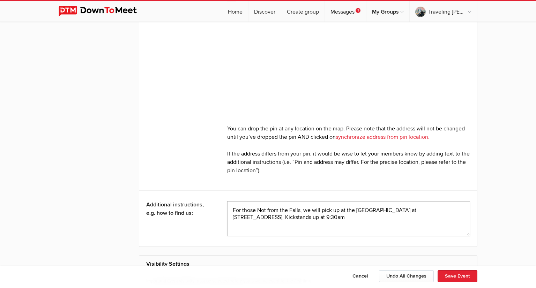
type textarea "For those Not from the Falls, we will pick up at the [GEOGRAPHIC_DATA] at [STRE…"
click at [402, 137] on link "synchronize address from pin location." at bounding box center [383, 137] width 94 height 7
click at [445, 87] on div at bounding box center [348, 63] width 243 height 112
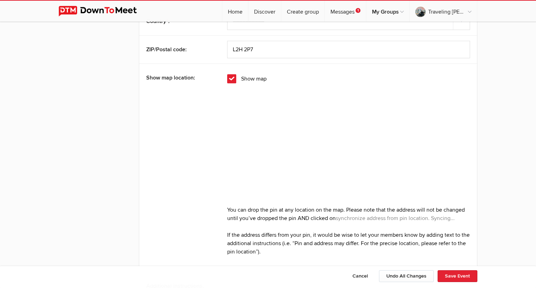
scroll to position [726, 0]
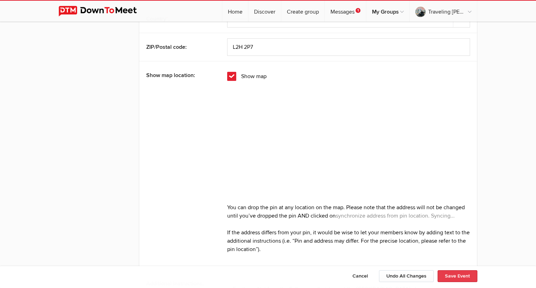
click at [457, 279] on button "Save Event" at bounding box center [458, 276] width 40 height 12
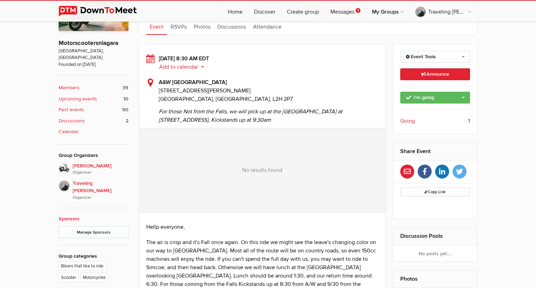
scroll to position [184, 0]
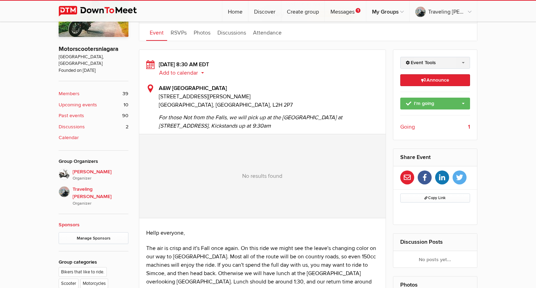
click at [466, 63] on link "Event Tools" at bounding box center [435, 63] width 70 height 12
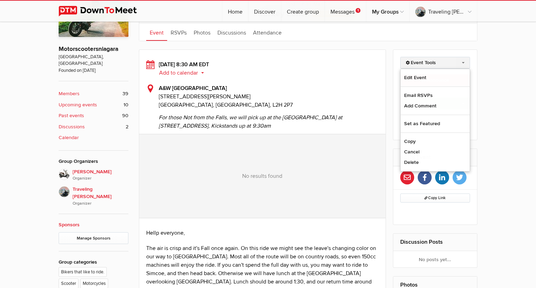
click at [462, 64] on link "Event Tools" at bounding box center [435, 63] width 70 height 12
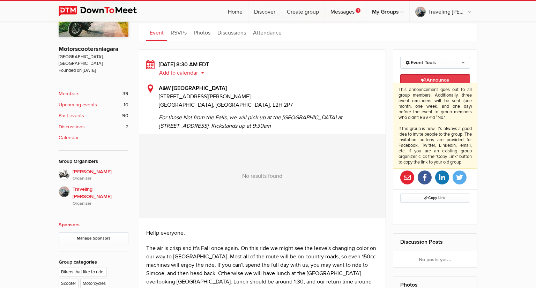
click at [445, 79] on span "Announce This announcement goes out to all group members. Additionally, three e…" at bounding box center [435, 80] width 28 height 6
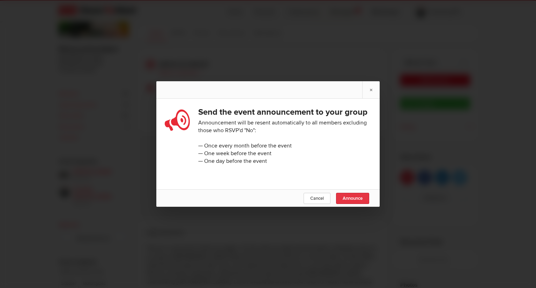
click at [355, 196] on span "Announce" at bounding box center [353, 199] width 20 height 6
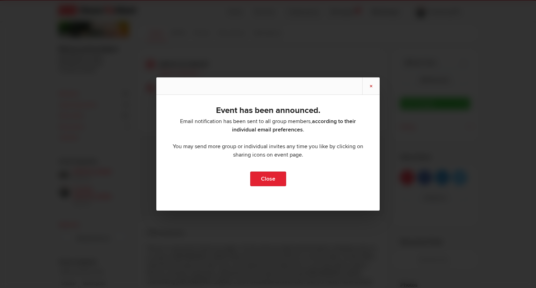
click at [374, 81] on link "×" at bounding box center [370, 85] width 17 height 17
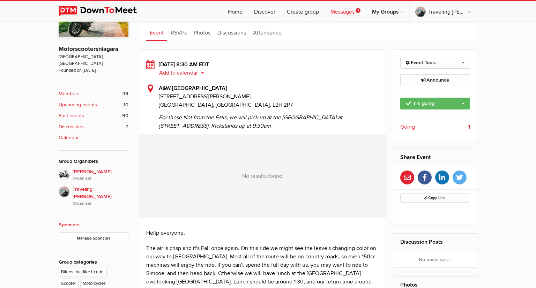
click at [354, 14] on link "Messages 1" at bounding box center [345, 11] width 41 height 21
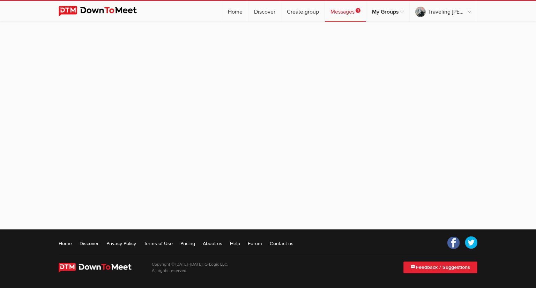
scroll to position [86, 0]
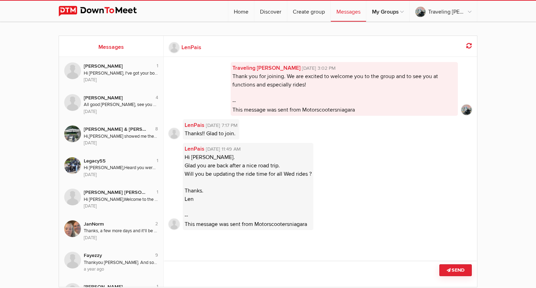
scroll to position [147, 0]
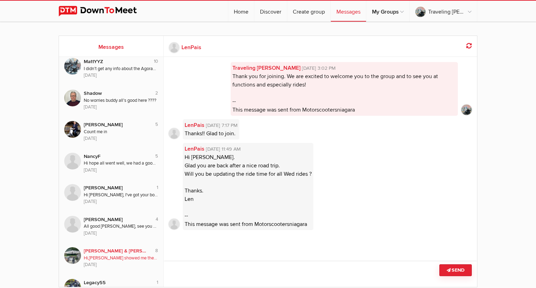
click at [116, 265] on div "[DATE]" at bounding box center [121, 265] width 74 height 7
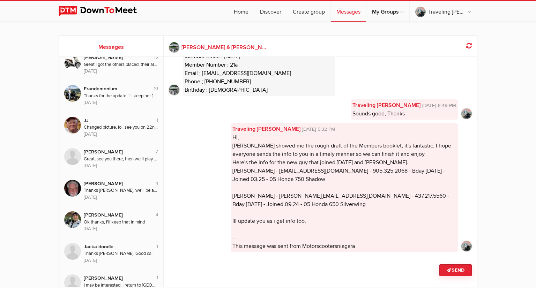
scroll to position [421, 0]
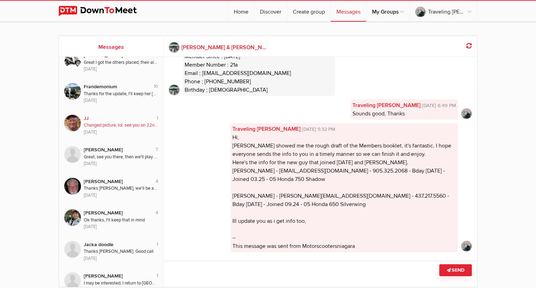
click at [128, 130] on div "[DATE]" at bounding box center [121, 132] width 74 height 7
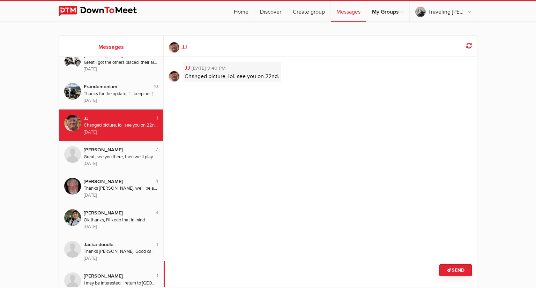
click at [218, 271] on textarea at bounding box center [321, 274] width 314 height 26
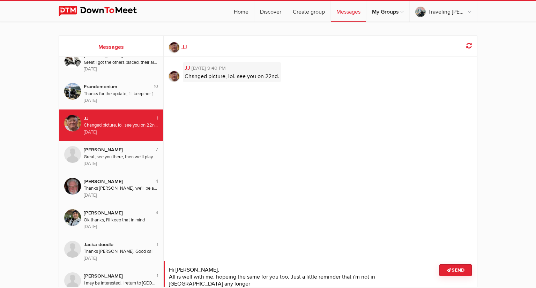
click at [339, 274] on textarea at bounding box center [321, 274] width 314 height 26
click at [423, 276] on textarea at bounding box center [321, 274] width 314 height 26
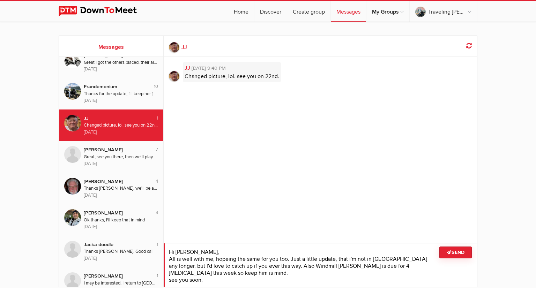
click at [172, 279] on textarea at bounding box center [321, 265] width 314 height 44
type textarea "Hi [PERSON_NAME], All is well with me, hopeing the same for you too. Just a lit…"
click at [460, 253] on button "Send" at bounding box center [455, 253] width 32 height 12
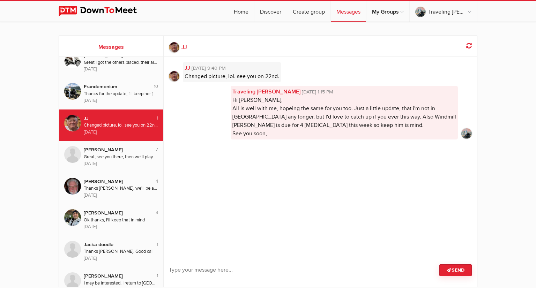
scroll to position [590, 0]
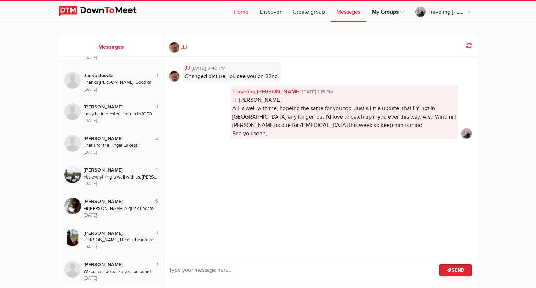
click at [246, 13] on link "Home" at bounding box center [241, 11] width 26 height 21
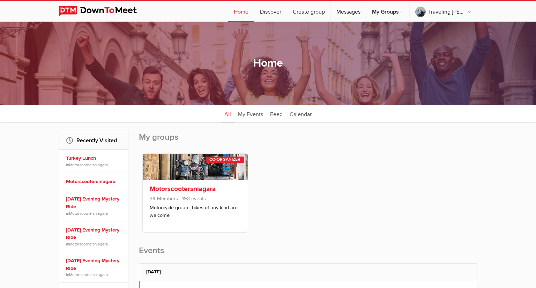
click at [204, 201] on span "193 events" at bounding box center [192, 199] width 27 height 6
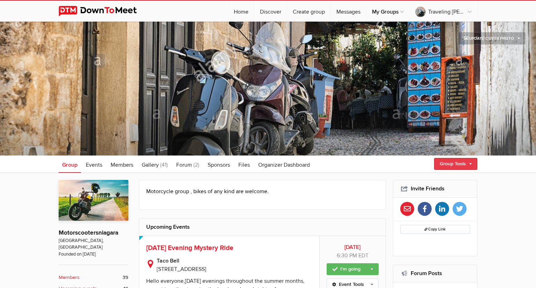
click at [469, 165] on link "Group Tools" at bounding box center [455, 164] width 43 height 12
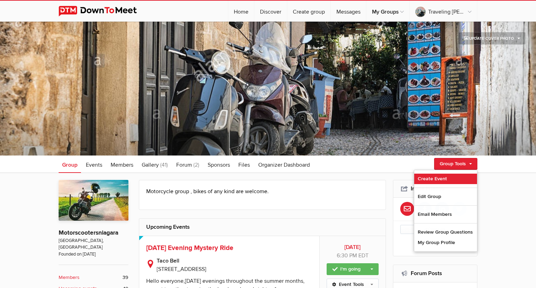
click at [448, 183] on link "Create Event" at bounding box center [445, 179] width 63 height 10
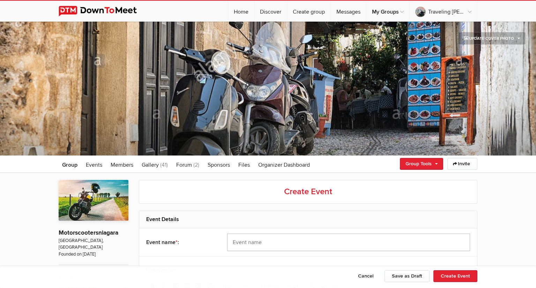
click at [272, 242] on input "text" at bounding box center [348, 242] width 243 height 17
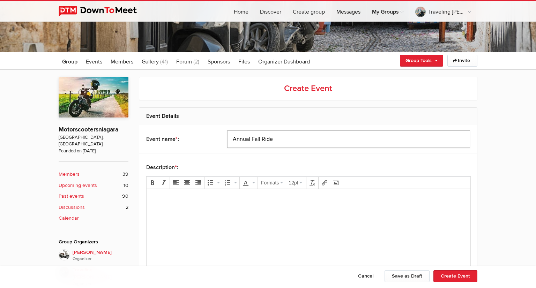
scroll to position [103, 0]
type input "Annual Fall Ride"
click at [172, 205] on body at bounding box center [308, 210] width 318 height 31
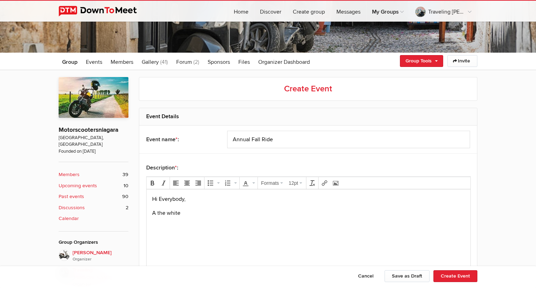
click at [154, 213] on p "A the white" at bounding box center [308, 213] width 313 height 8
click at [197, 213] on p "As the white" at bounding box center [308, 213] width 313 height 8
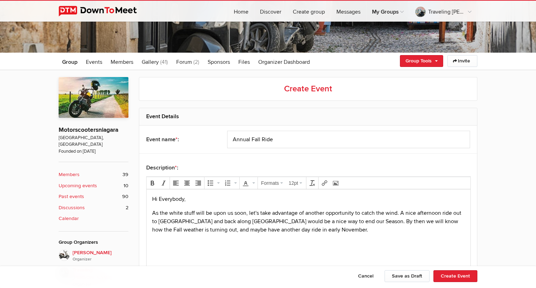
click at [159, 233] on p "As the white stuff will be upon us soon, let's take advantage of another opport…" at bounding box center [308, 221] width 313 height 25
click at [320, 230] on p "As the white stuff will be upon us soon, let's take advantage of another opport…" at bounding box center [308, 221] width 313 height 25
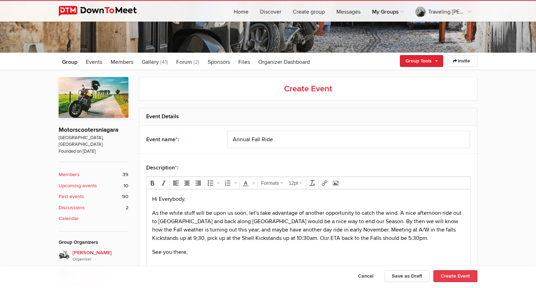
click at [456, 277] on button "Create Event" at bounding box center [455, 276] width 44 height 12
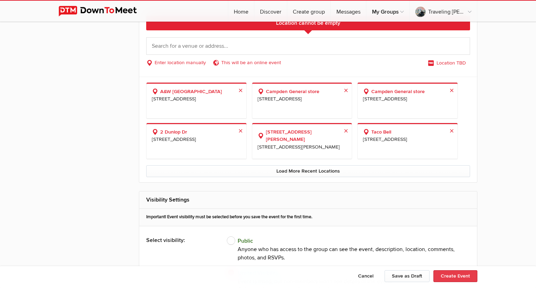
scroll to position [627, 0]
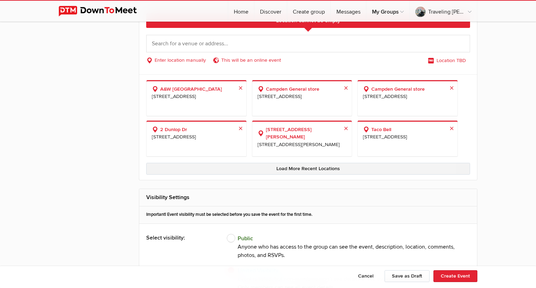
click at [384, 169] on link "Load More Recent Locations" at bounding box center [308, 169] width 324 height 12
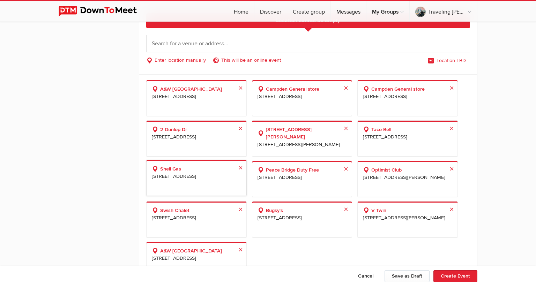
click at [197, 179] on span "[STREET_ADDRESS]" at bounding box center [196, 177] width 89 height 8
select select "[GEOGRAPHIC_DATA]"
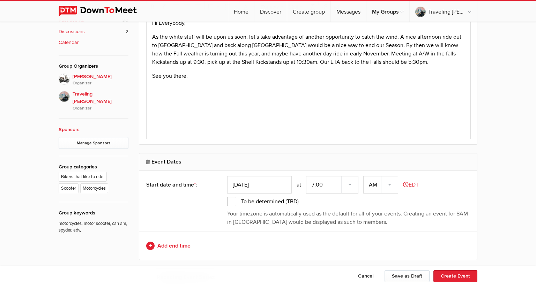
scroll to position [278, 0]
click at [261, 186] on input "[DATE]" at bounding box center [259, 185] width 65 height 17
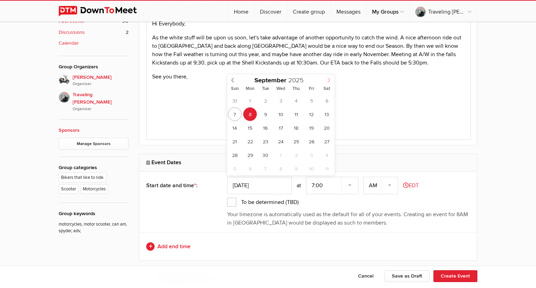
click at [329, 82] on icon at bounding box center [328, 80] width 5 height 5
type input "[DATE]"
click at [352, 187] on select "7:00 7:15 7:30 7:45 8:00 8:15 8:30 8:45 9:00 9:15 9:30 9:45 10:00 10:15 10:30 1…" at bounding box center [332, 185] width 52 height 17
select select "9:30:00"
click at [307, 177] on select "7:00 7:15 7:30 7:45 8:00 8:15 8:30 8:45 9:00 9:15 9:30 9:45 10:00 10:15 10:30 1…" at bounding box center [332, 185] width 52 height 17
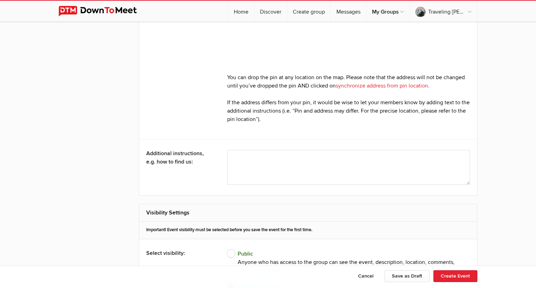
scroll to position [886, 0]
click at [268, 159] on textarea at bounding box center [348, 166] width 243 height 35
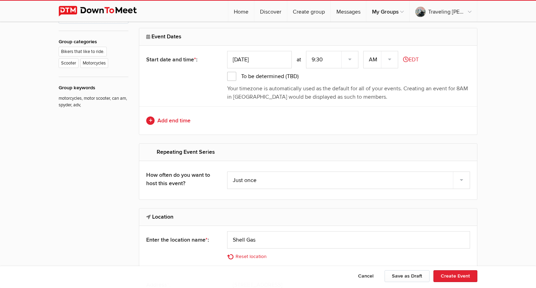
scroll to position [404, 0]
type textarea "For those coming from the Falls, KIckstands up at"
click at [351, 61] on select "7:00 7:15 7:30 7:45 8:00 8:15 8:30 8:45 9:00 9:15 9:30 9:45 10:00 10:15 10:30 1…" at bounding box center [332, 59] width 52 height 17
select select "10:30:00"
click at [307, 51] on select "7:00 7:15 7:30 7:45 8:00 8:15 8:30 8:45 9:00 9:15 9:30 9:45 10:00 10:15 10:30 1…" at bounding box center [332, 59] width 52 height 17
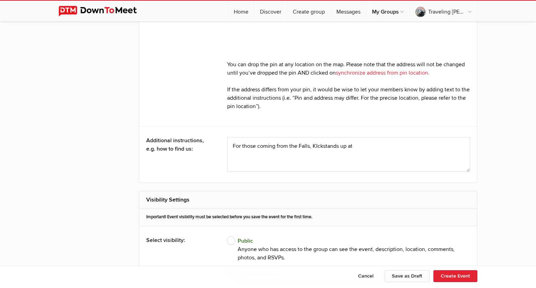
scroll to position [899, 0]
click at [366, 147] on textarea at bounding box center [348, 154] width 243 height 35
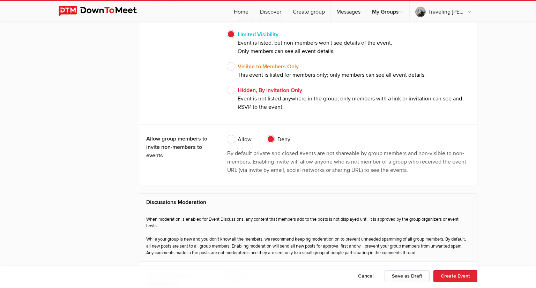
scroll to position [1141, 0]
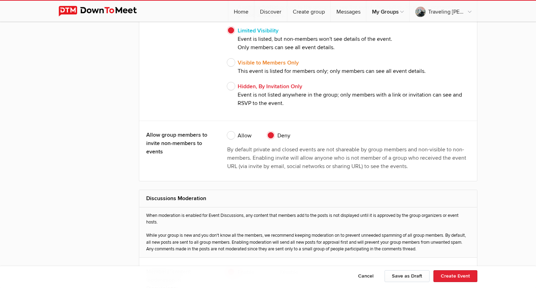
type textarea "For those coming from the Falls, KIckstands up at 9:30am at the A/W"
click at [234, 134] on span "Allow" at bounding box center [239, 136] width 24 height 8
click at [227, 132] on input "Allow" at bounding box center [227, 131] width 0 height 0
radio input "true"
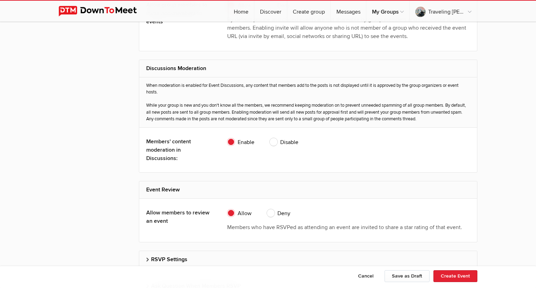
click at [396, 226] on p "Members who have RSVPed as attending an event are invited to share a star ratin…" at bounding box center [348, 227] width 243 height 8
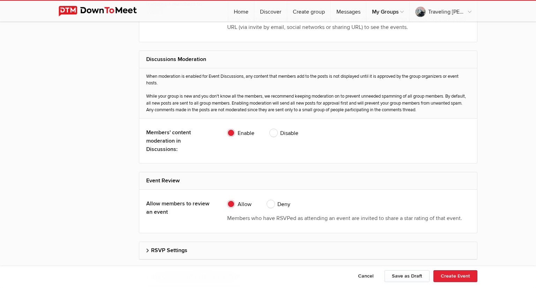
scroll to position [1352, 0]
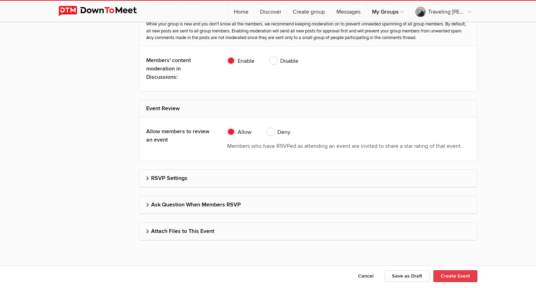
click at [463, 276] on button "Create Event" at bounding box center [455, 276] width 44 height 12
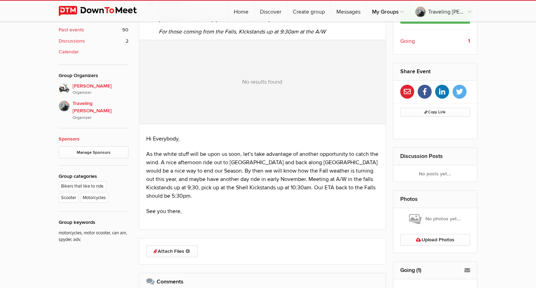
scroll to position [271, 0]
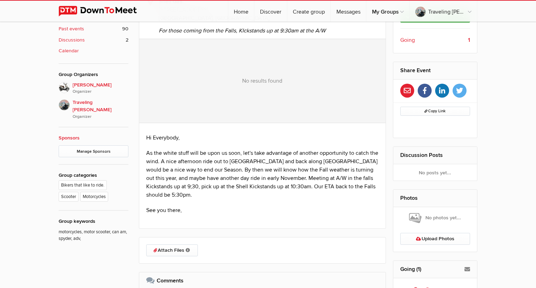
click at [493, 187] on div "Limited visibility event Event is listed, but non-members won't see details of …" at bounding box center [268, 145] width 536 height 487
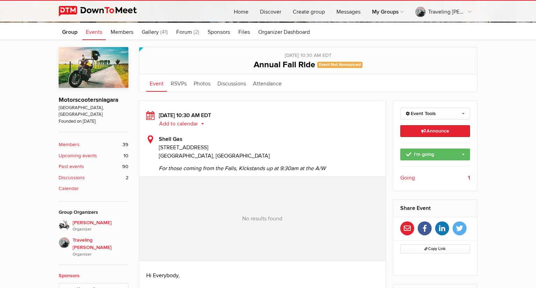
scroll to position [108, 0]
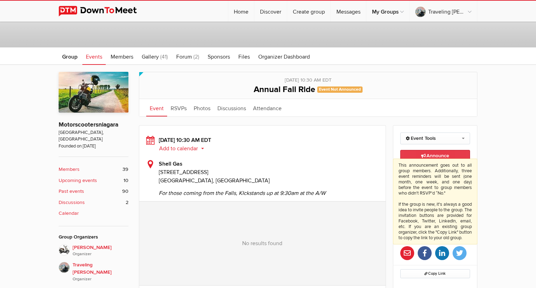
click at [449, 156] on span "Announce This announcement goes out to all group members. Additionally, three e…" at bounding box center [435, 156] width 28 height 6
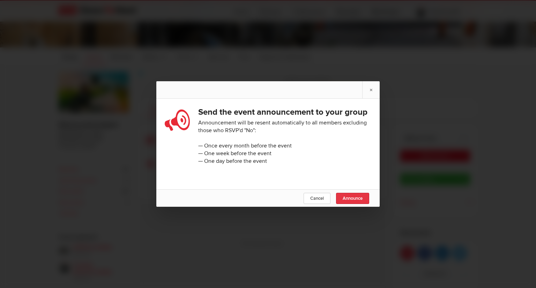
click at [352, 200] on span "Announce" at bounding box center [353, 199] width 20 height 6
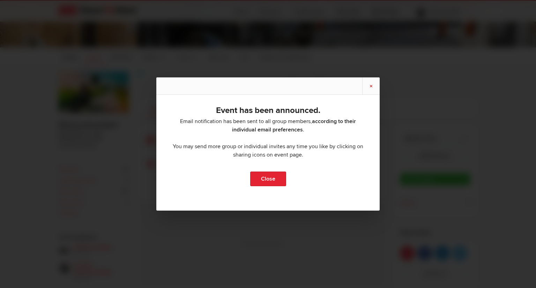
click at [371, 86] on link "×" at bounding box center [370, 85] width 17 height 17
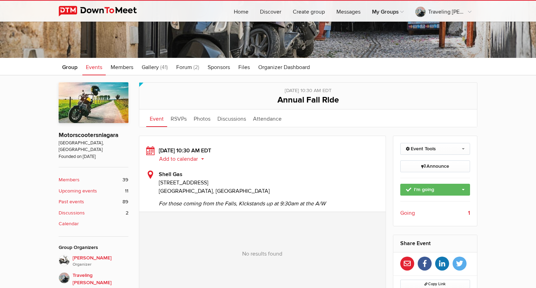
scroll to position [0, 0]
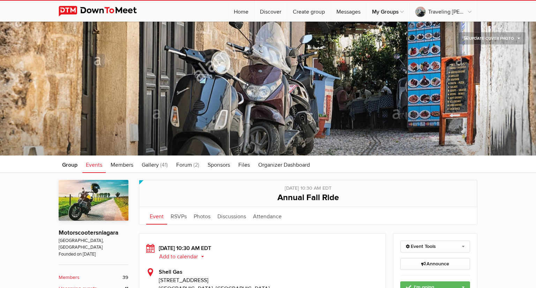
click at [92, 164] on span "Events" at bounding box center [94, 165] width 16 height 7
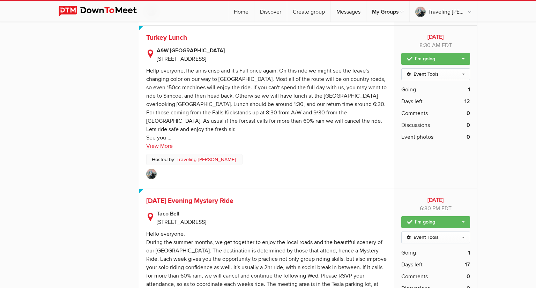
scroll to position [518, 0]
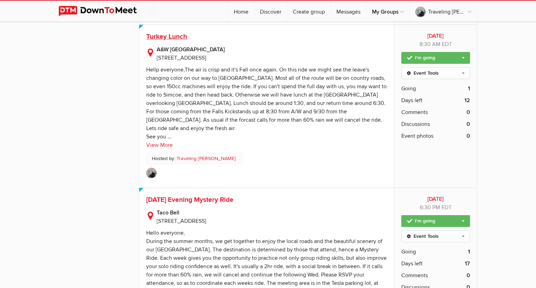
click at [176, 36] on span "Turkey Lunch" at bounding box center [166, 36] width 41 height 8
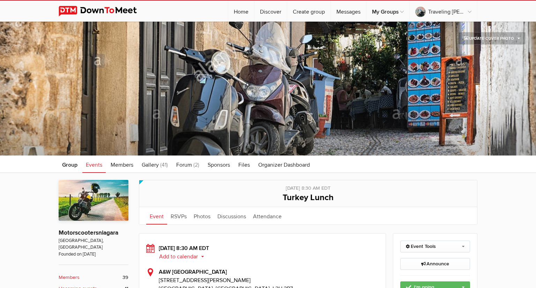
click at [98, 165] on span "Events" at bounding box center [94, 165] width 16 height 7
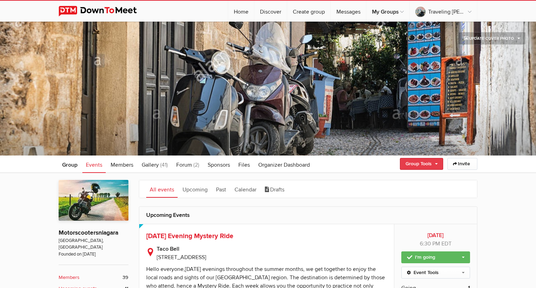
click at [435, 164] on link "Group Tools" at bounding box center [421, 164] width 43 height 12
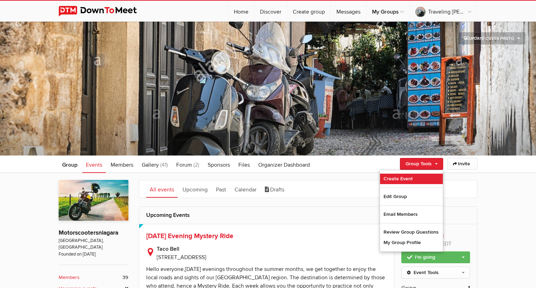
click at [410, 178] on link "Create Event" at bounding box center [411, 179] width 63 height 10
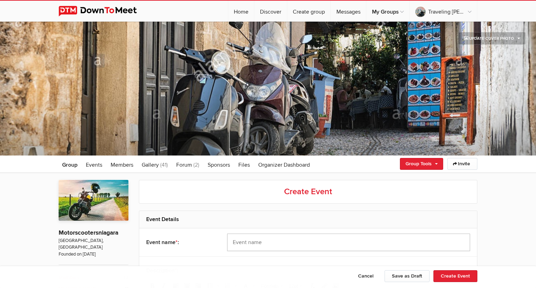
click at [319, 245] on input "text" at bounding box center [348, 242] width 243 height 17
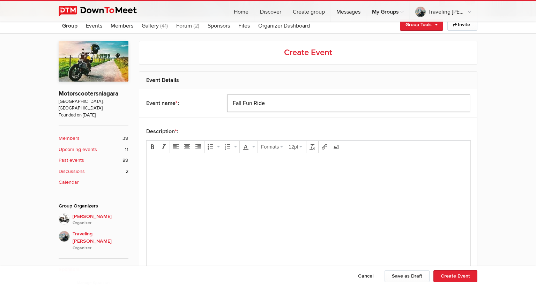
scroll to position [140, 0]
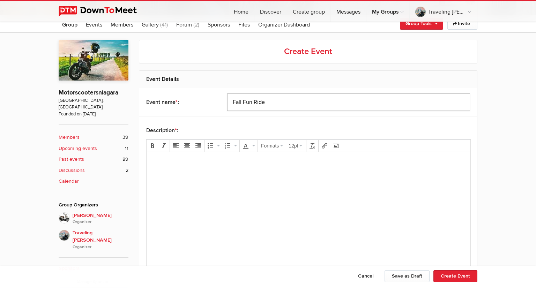
type input "Fall Fun Ride"
click at [257, 173] on body at bounding box center [308, 173] width 318 height 31
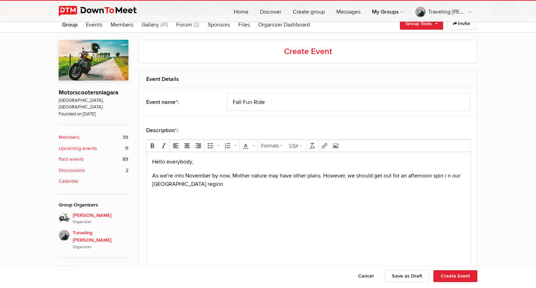
click at [447, 175] on p "As we're into November by now, Mother nature may have other plans. However, we …" at bounding box center [308, 180] width 313 height 17
click at [450, 175] on p "As we're into November by now, Mother nature may have other plans. However, we …" at bounding box center [308, 180] width 313 height 17
click at [446, 178] on p "As we're into November by now, Mother nature may have other plans. However, we …" at bounding box center [308, 180] width 313 height 17
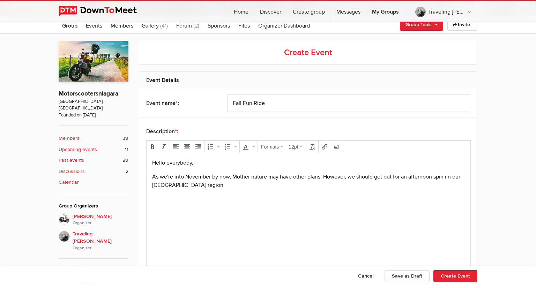
click at [450, 177] on p "As we're into November by now, Mother nature may have other plans. However, we …" at bounding box center [308, 181] width 313 height 17
click at [448, 178] on p "As we're into November by now, Mother nature may have other plans. However, we …" at bounding box center [308, 181] width 313 height 17
click at [189, 186] on p "As we're into November by now, Mother nature may have other plans. However, we …" at bounding box center [308, 181] width 313 height 17
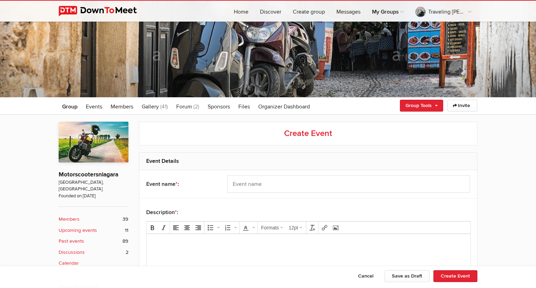
click at [0, 0] on iframe "Advertisement" at bounding box center [0, 0] width 0 height 0
click at [287, 185] on input "text" at bounding box center [348, 183] width 243 height 17
type input "Fall Fun Ride"
click at [170, 242] on p at bounding box center [308, 244] width 313 height 8
click at [212, 258] on p "If mother nature behaves this November we will have a" at bounding box center [308, 258] width 313 height 8
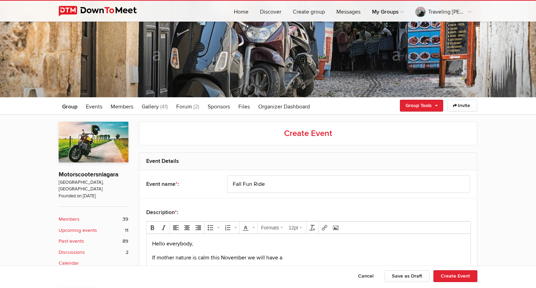
click at [293, 258] on p "If mother nature is calm this November we will have a" at bounding box center [308, 258] width 313 height 8
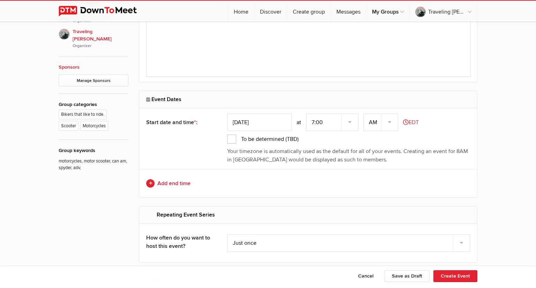
scroll to position [342, 0]
click at [268, 121] on input "[DATE]" at bounding box center [259, 121] width 65 height 17
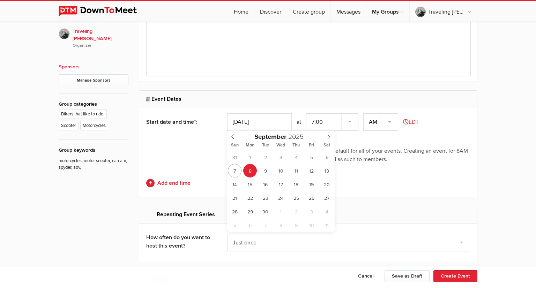
click at [266, 124] on input "[DATE]" at bounding box center [259, 121] width 65 height 17
click at [329, 137] on icon at bounding box center [328, 136] width 5 height 5
click at [329, 138] on icon at bounding box center [328, 136] width 5 height 5
type input "Nov 09, 2025"
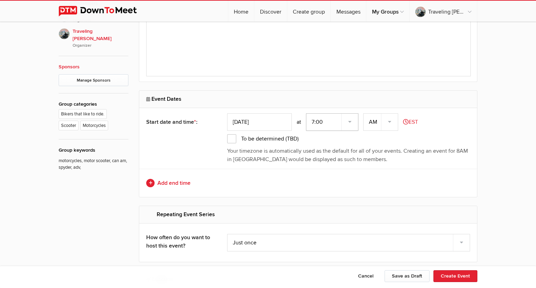
click at [351, 119] on select "7:00 7:15 7:30 7:45 8:00 8:15 8:30 8:45 9:00 9:15 9:30 9:45 10:00 10:15 10:30 1…" at bounding box center [332, 121] width 52 height 17
select select "10:30:00"
click at [307, 113] on select "7:00 7:15 7:30 7:45 8:00 8:15 8:30 8:45 9:00 9:15 9:30 9:45 10:00 10:15 10:30 1…" at bounding box center [332, 121] width 52 height 17
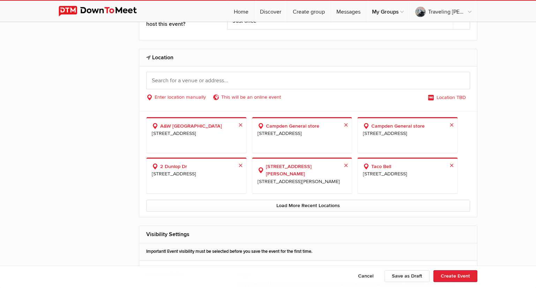
scroll to position [567, 0]
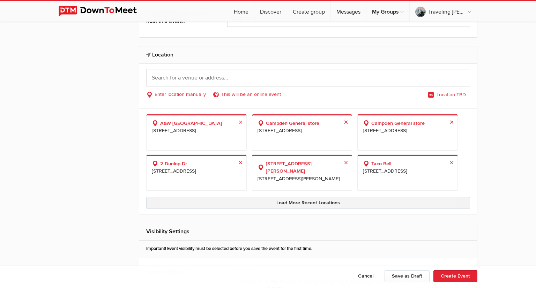
click at [376, 201] on link "Load More Recent Locations" at bounding box center [308, 203] width 324 height 12
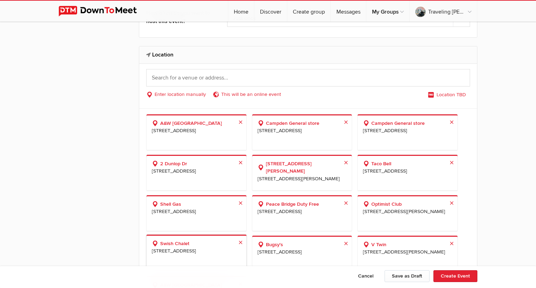
click at [193, 253] on span "[STREET_ADDRESS]" at bounding box center [196, 251] width 89 height 8
select select "[GEOGRAPHIC_DATA]"
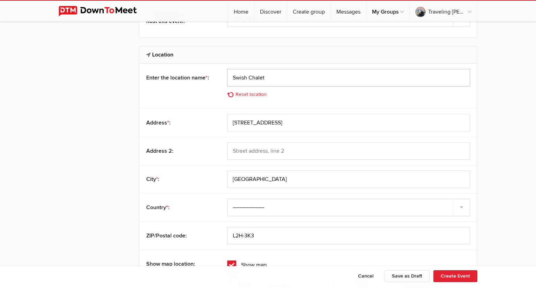
click at [275, 78] on input "Swish Chalet" at bounding box center [348, 77] width 243 height 17
type input "S"
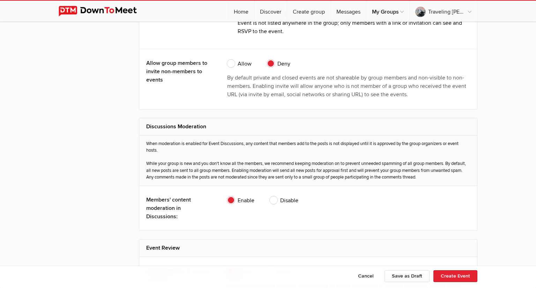
scroll to position [1212, 0]
type input "Taco Bell"
click at [232, 63] on span "Allow" at bounding box center [239, 64] width 24 height 8
click at [227, 60] on input "Allow" at bounding box center [227, 60] width 0 height 0
radio input "true"
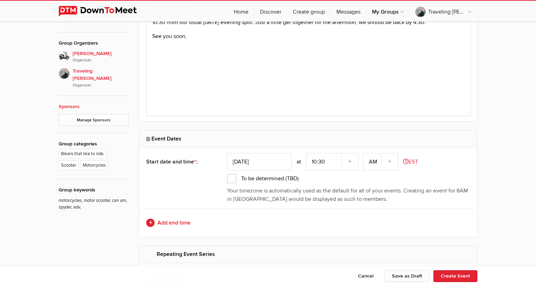
scroll to position [301, 0]
click at [462, 277] on button "Create Event" at bounding box center [455, 276] width 44 height 12
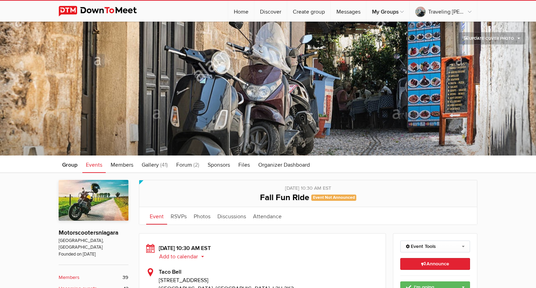
click at [95, 168] on span "Events" at bounding box center [94, 165] width 16 height 7
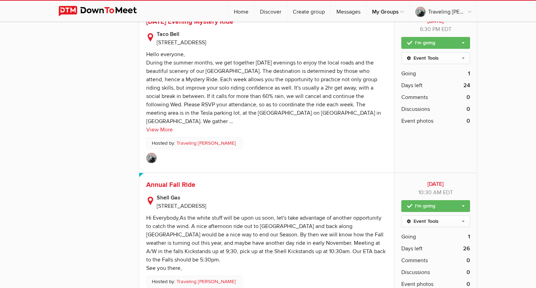
scroll to position [860, 0]
click at [463, 215] on link "Event Tools" at bounding box center [435, 221] width 69 height 12
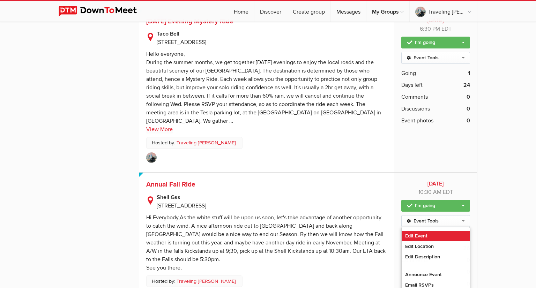
click at [432, 231] on link "Edit Event" at bounding box center [436, 236] width 68 height 10
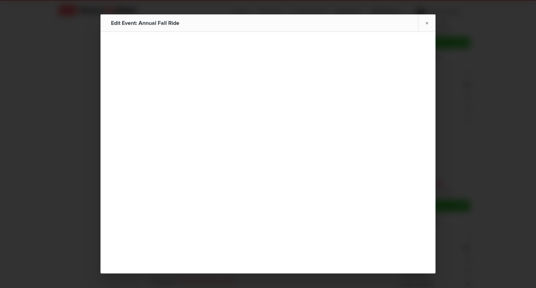
type input "Annual Fall Ride"
type input "Oct 4, 2025"
radio input "false"
radio input "true"
select select "10:30:00"
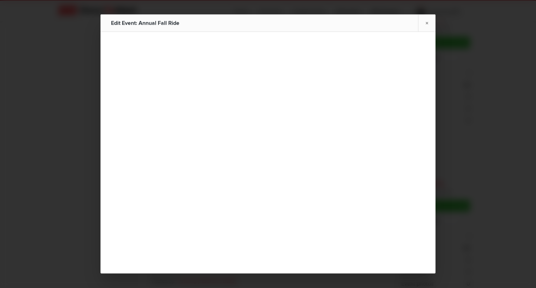
select select "[GEOGRAPHIC_DATA]"
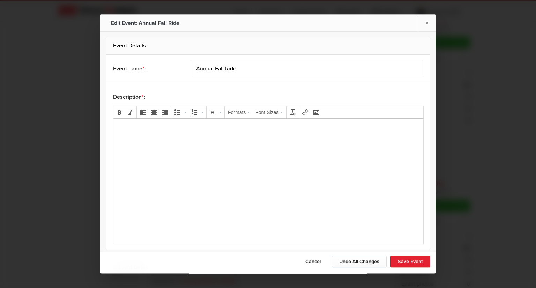
scroll to position [0, 0]
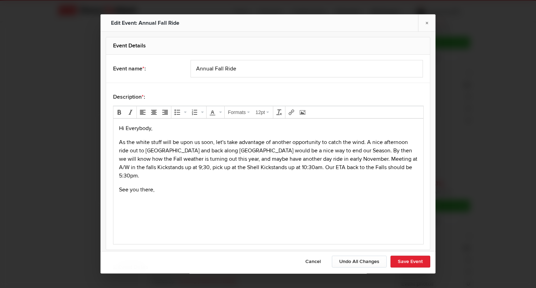
click at [158, 129] on p "Hi Everybody," at bounding box center [268, 128] width 299 height 8
click at [120, 141] on p "As the white stuff will be upon us soon, let's take advantage of another opport…" at bounding box center [268, 159] width 299 height 42
click at [414, 264] on button "Save Event" at bounding box center [410, 262] width 40 height 12
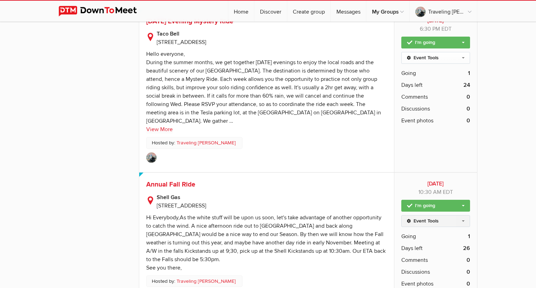
click at [463, 215] on link "Event Tools" at bounding box center [435, 221] width 69 height 12
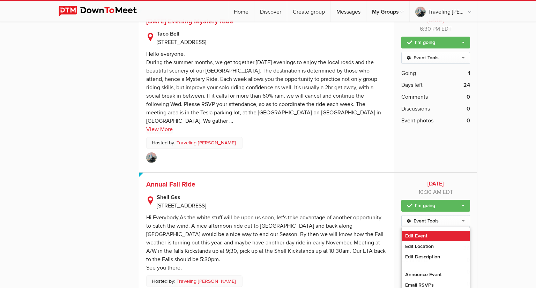
click at [426, 231] on link "Edit Event" at bounding box center [436, 236] width 68 height 10
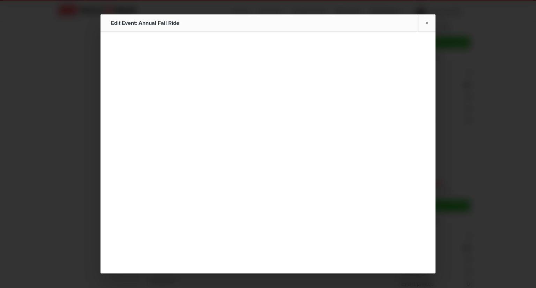
scroll to position [1897, 0]
type input "Annual Fall Ride"
type input "Oct 4, 2025"
radio input "false"
radio input "true"
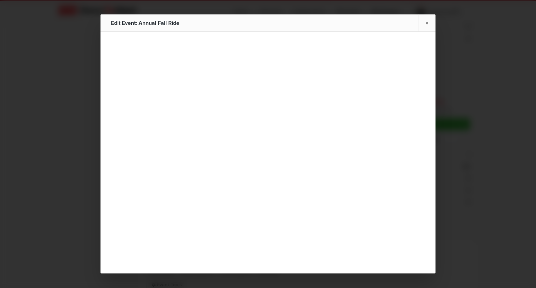
select select "10:30:00"
select select "[GEOGRAPHIC_DATA]"
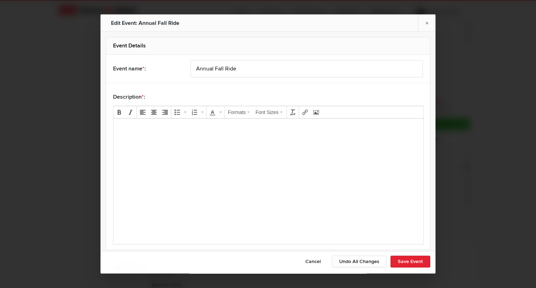
scroll to position [0, 0]
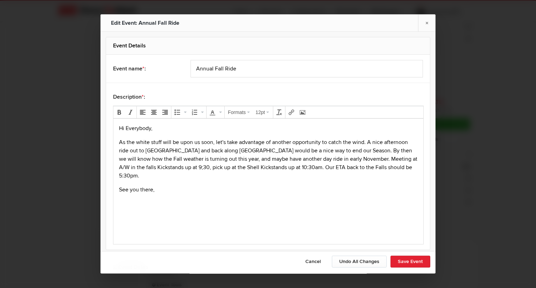
click at [120, 141] on p "As the white stuff will be upon us soon, let's take advantage of another opport…" at bounding box center [268, 159] width 299 height 42
click at [415, 263] on button "Save Event" at bounding box center [410, 262] width 40 height 12
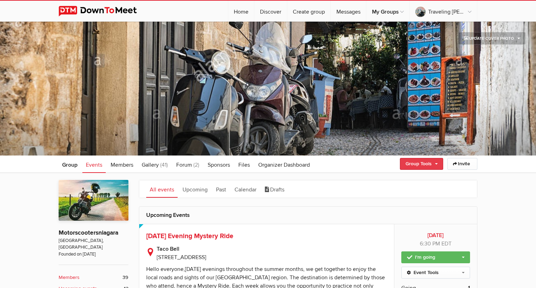
click at [437, 164] on link "Group Tools" at bounding box center [421, 164] width 43 height 12
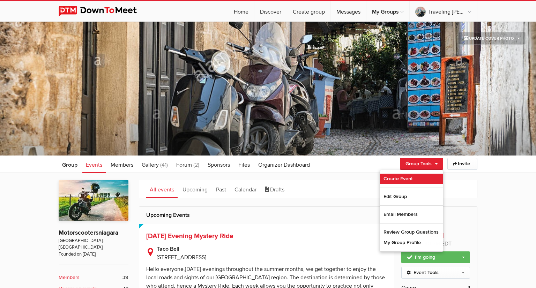
click at [418, 180] on link "Create Event" at bounding box center [411, 179] width 63 height 10
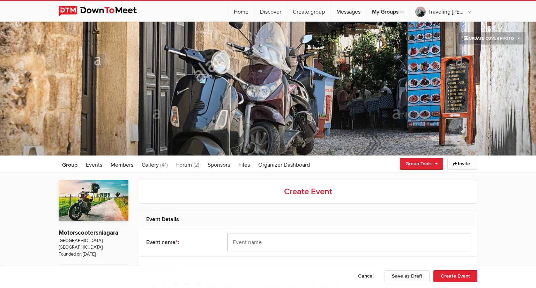
click at [346, 243] on input "text" at bounding box center [348, 242] width 243 height 17
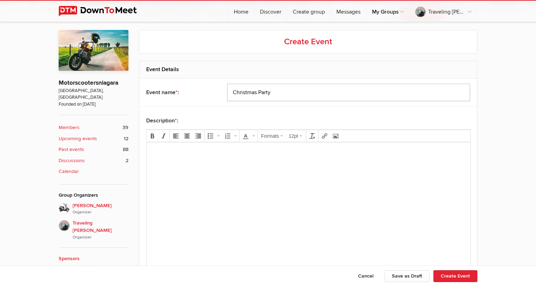
scroll to position [151, 0]
type input "Christmas Party"
click at [239, 159] on body at bounding box center [308, 162] width 318 height 31
click at [208, 179] on p "Well we've made it thgrough another year of" at bounding box center [308, 179] width 313 height 8
click at [273, 184] on body "Ho Ho Ho, Well we've made it through another year of" at bounding box center [308, 176] width 318 height 59
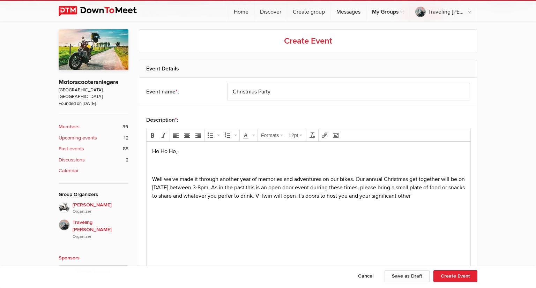
click at [280, 196] on p "Well we've made it through another year of memories and adventures on our bikes…" at bounding box center [308, 187] width 313 height 25
click at [430, 197] on p "Well we've made it through another year of memories and adventures on our bikes…" at bounding box center [308, 187] width 313 height 25
click at [186, 204] on p "Well we've made it through another year of memories and adventures on our bikes…" at bounding box center [308, 191] width 313 height 33
click at [279, 204] on p "Well we've made it through another year of memories and adventures on our bikes…" at bounding box center [308, 191] width 313 height 33
click at [202, 204] on p "Well we've made it through another year of memories and adventures on our bikes…" at bounding box center [308, 191] width 313 height 33
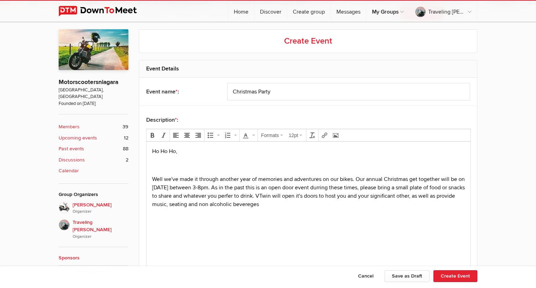
click at [280, 205] on p "Well we've made it through another year of memories and adventures on our bikes…" at bounding box center [308, 191] width 313 height 33
click at [368, 188] on p "Well we've made it through another year of memories and adventures on our bikes…" at bounding box center [308, 191] width 313 height 33
click at [192, 196] on p "Well we've made it through another year of memories and adventures on our bikes…" at bounding box center [308, 191] width 313 height 33
click at [306, 207] on p "Well we've made it through another year of memories and adventures on our bikes…" at bounding box center [308, 191] width 313 height 33
click at [234, 91] on input "Christmas Party" at bounding box center [348, 91] width 243 height 17
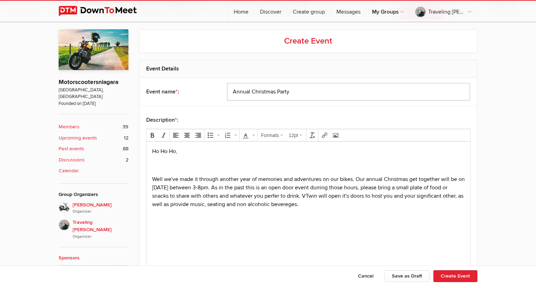
type input "Annual Christmas Party"
click at [305, 206] on p "Well we've made it through another year of memories and adventures on our bikes…" at bounding box center [308, 191] width 313 height 33
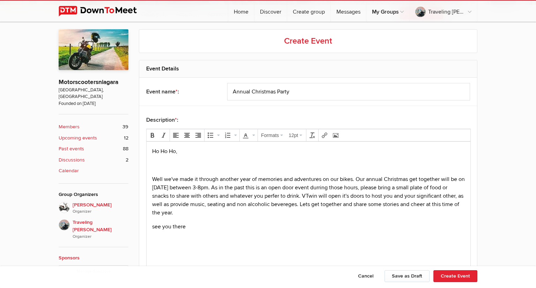
click at [156, 228] on p "see you there" at bounding box center [308, 227] width 313 height 8
click at [203, 232] on body "Ho Ho Ho, Well we've made it through another year of memories and adventures on…" at bounding box center [308, 200] width 318 height 107
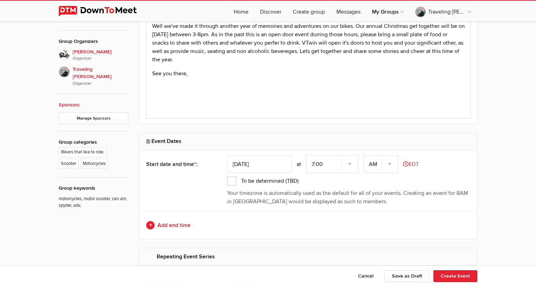
scroll to position [305, 0]
click at [260, 164] on input "[DATE]" at bounding box center [259, 163] width 65 height 17
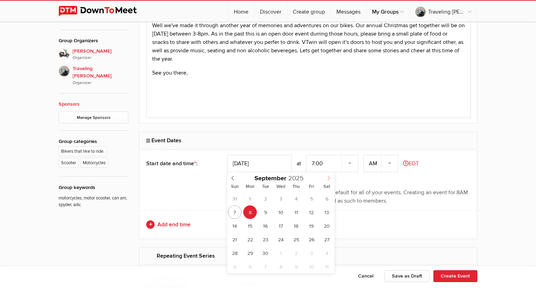
click at [329, 179] on icon at bounding box center [328, 178] width 5 height 5
click at [328, 180] on icon at bounding box center [328, 178] width 5 height 5
click at [328, 179] on icon at bounding box center [328, 178] width 5 height 5
type input "Dec 05, 2025"
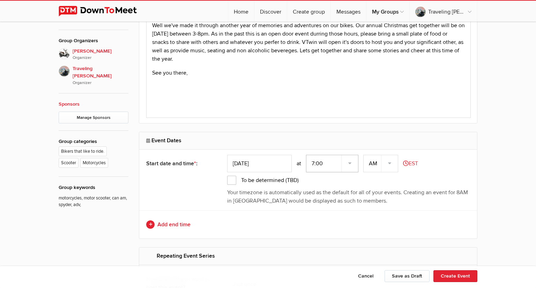
click at [349, 163] on select "7:00 7:15 7:30 7:45 8:00 8:15 8:30 8:45 9:00 9:15 9:30 9:45 10:00 10:15 10:30 1…" at bounding box center [332, 163] width 52 height 17
select select "3:00:00"
click at [307, 155] on select "7:00 7:15 7:30 7:45 8:00 8:15 8:30 8:45 9:00 9:15 9:30 9:45 10:00 10:15 10:30 1…" at bounding box center [332, 163] width 52 height 17
click at [390, 163] on select "AM PM" at bounding box center [380, 163] width 35 height 17
select select "PM"
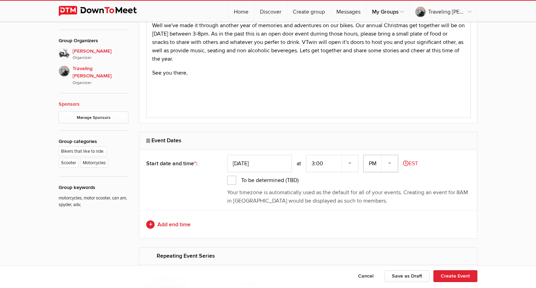
click at [364, 155] on select "AM PM" at bounding box center [380, 163] width 35 height 17
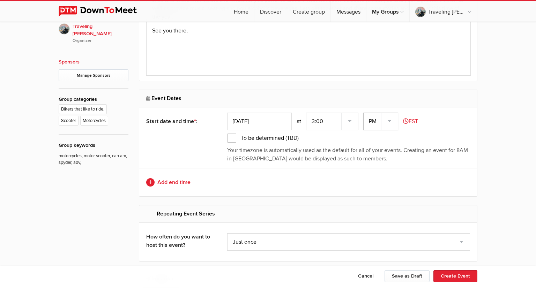
scroll to position [344, 0]
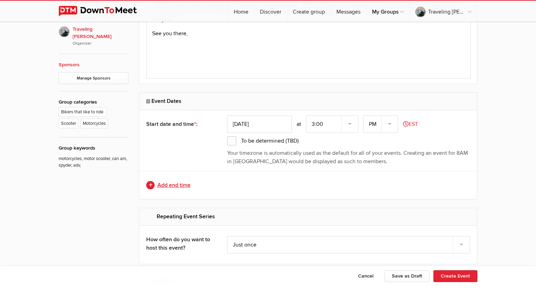
click at [179, 187] on link "Add end time" at bounding box center [308, 185] width 324 height 8
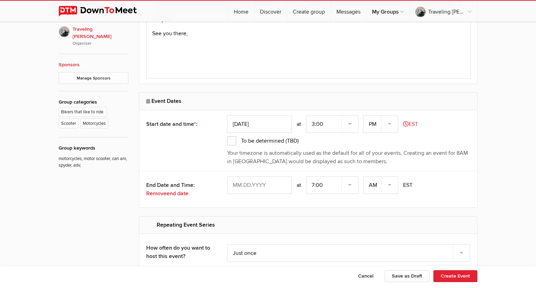
click at [275, 183] on input "text" at bounding box center [259, 185] width 65 height 17
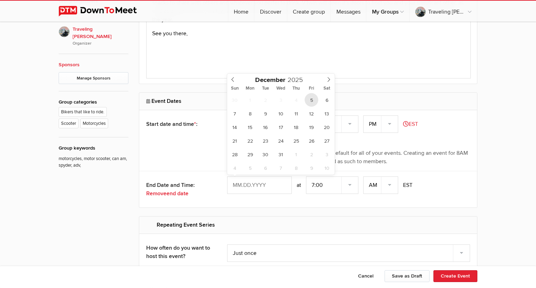
type input "Dec 05, 2025"
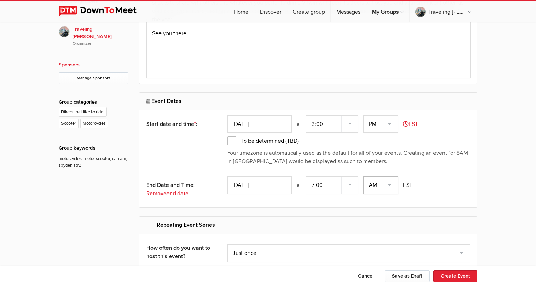
click at [391, 186] on select "AM PM" at bounding box center [380, 185] width 35 height 17
select select "PM"
click at [364, 177] on select "AM PM" at bounding box center [380, 185] width 35 height 17
click at [350, 183] on select "7:00 7:15 7:30 7:45 8:00 8:15 8:30 8:45 9:00 9:15 9:30 9:45 10:00 10:15 10:30 1…" at bounding box center [332, 185] width 52 height 17
select select "8:00:00"
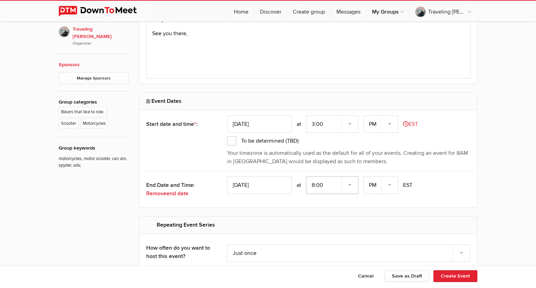
click at [307, 177] on select "7:00 7:15 7:30 7:45 8:00 8:15 8:30 8:45 9:00 9:15 9:30 9:45 10:00 10:15 10:30 1…" at bounding box center [332, 185] width 52 height 17
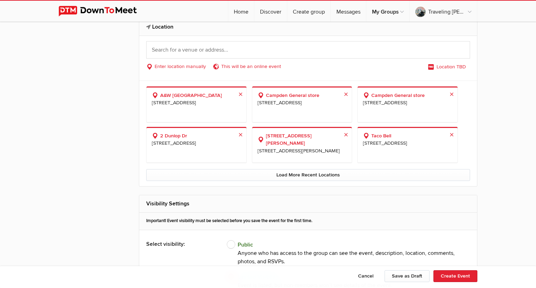
scroll to position [608, 0]
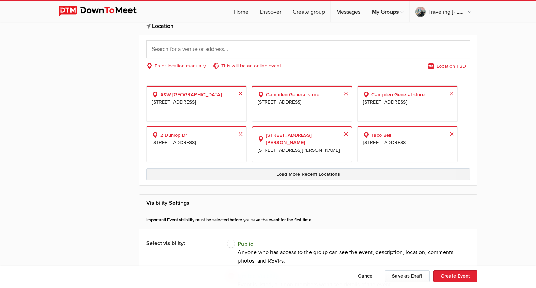
click at [317, 174] on link "Load More Recent Locations" at bounding box center [308, 175] width 324 height 12
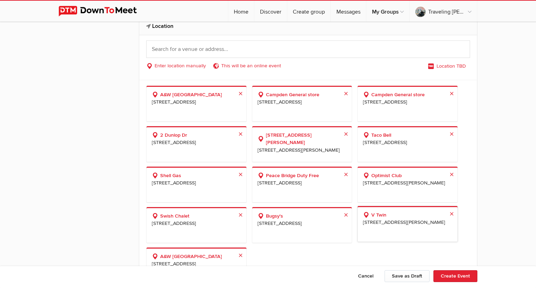
click at [408, 225] on span "[STREET_ADDRESS][PERSON_NAME]" at bounding box center [407, 223] width 89 height 8
select select "[GEOGRAPHIC_DATA]"
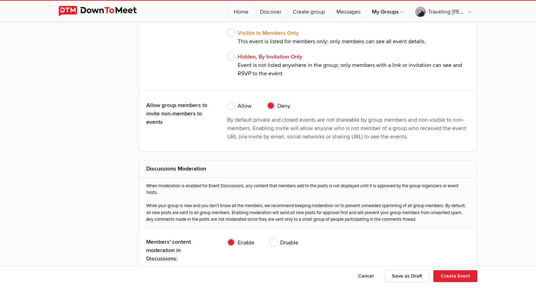
scroll to position [1183, 0]
click at [232, 106] on span "Allow" at bounding box center [239, 106] width 24 height 8
click at [227, 102] on input "Allow" at bounding box center [227, 101] width 0 height 0
radio input "true"
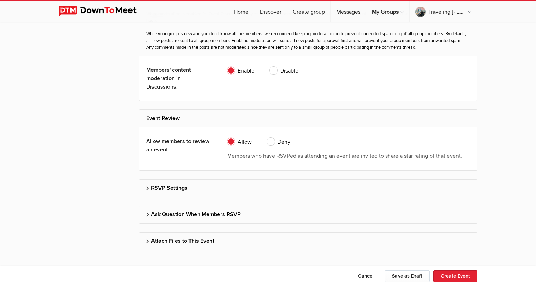
scroll to position [1357, 0]
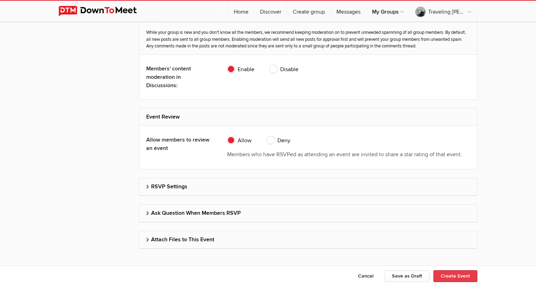
click at [460, 276] on button "Create Event" at bounding box center [455, 276] width 44 height 12
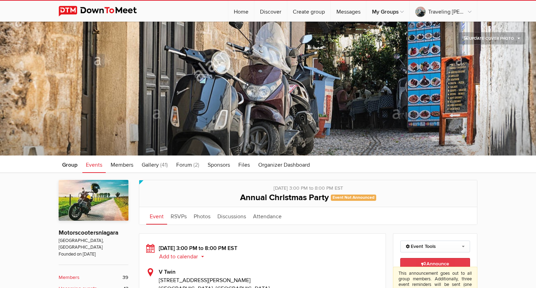
click at [439, 265] on span "Announce This announcement goes out to all group members. Additionally, three e…" at bounding box center [435, 264] width 28 height 6
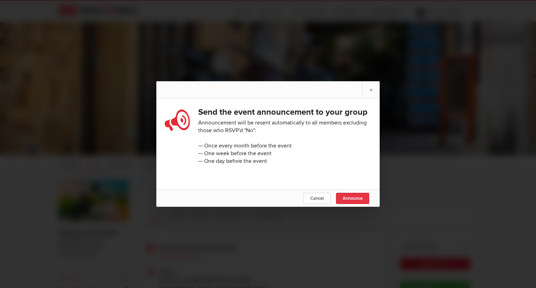
click at [354, 197] on span "Announce" at bounding box center [353, 199] width 20 height 6
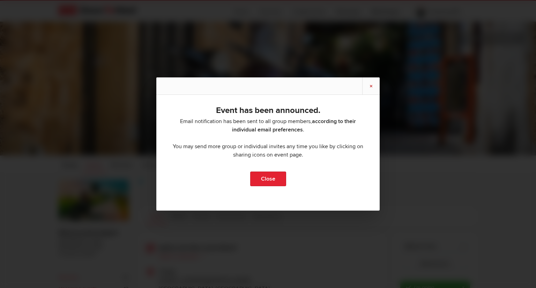
click at [372, 87] on link "×" at bounding box center [370, 85] width 17 height 17
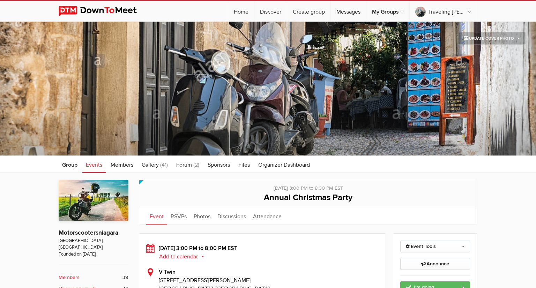
click at [92, 166] on span "Events" at bounding box center [94, 165] width 16 height 7
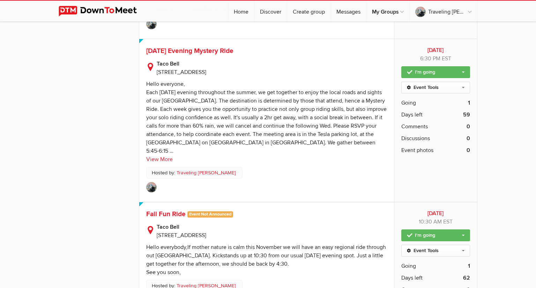
scroll to position [1781, 0]
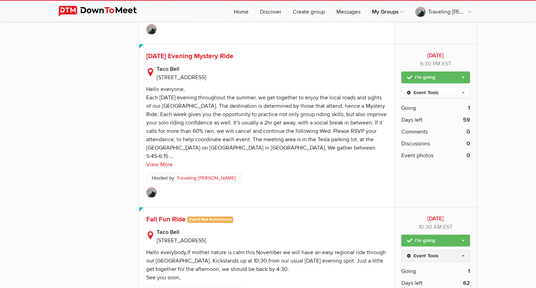
click at [464, 250] on link "Event Tools" at bounding box center [435, 256] width 69 height 12
click at [427, 266] on link "Edit Event" at bounding box center [436, 271] width 68 height 10
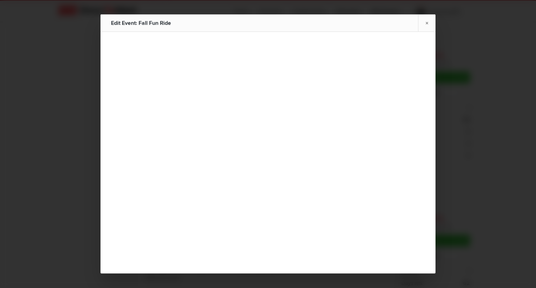
type input "Fall Fun Ride"
type input "Nov 9, 2025"
radio input "false"
radio input "true"
select select "10:30:00"
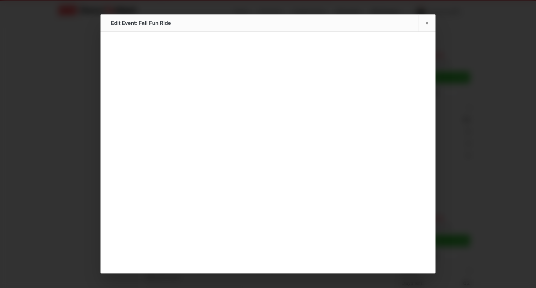
select select "[GEOGRAPHIC_DATA]"
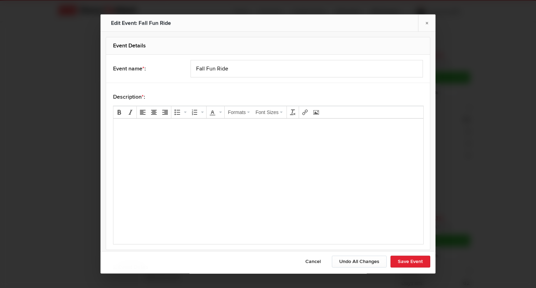
scroll to position [0, 0]
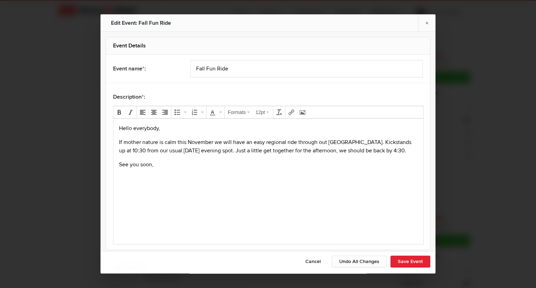
click at [166, 133] on body "Hello everybody, If mother nature is calm this November we will have an easy re…" at bounding box center [268, 158] width 304 height 68
click at [165, 130] on p "Hello everybody," at bounding box center [268, 128] width 299 height 8
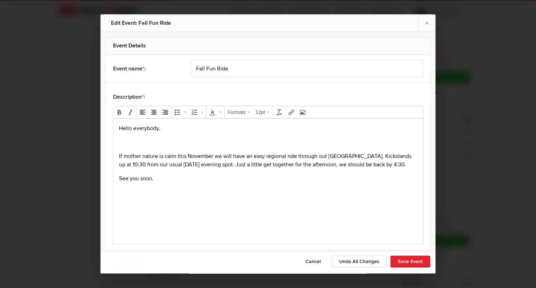
click at [384, 165] on p "If mother nature is calm this November we will have an easy regional ride throu…" at bounding box center [268, 160] width 299 height 17
click at [415, 262] on button "Save Event" at bounding box center [410, 262] width 40 height 12
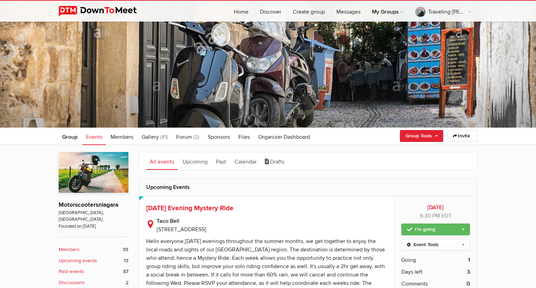
scroll to position [28, 0]
click at [158, 138] on span "Gallery" at bounding box center [150, 137] width 17 height 7
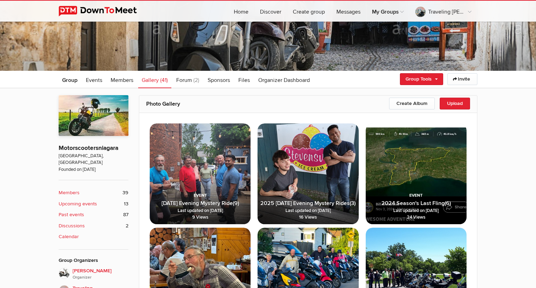
scroll to position [84, 0]
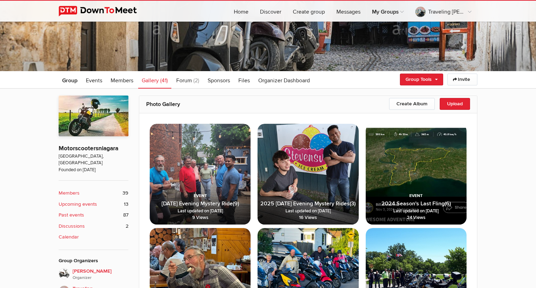
click at [311, 200] on span "2025 [DATE] Evening Mystery Rides" at bounding box center [304, 203] width 89 height 7
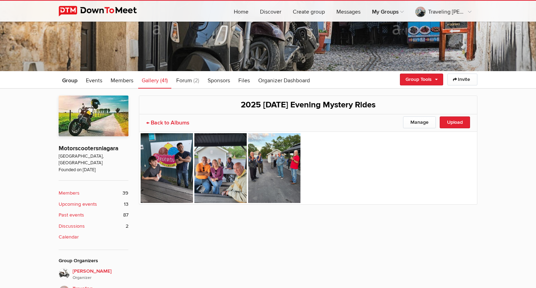
click at [187, 120] on link "← Back to Albums" at bounding box center [167, 122] width 43 height 7
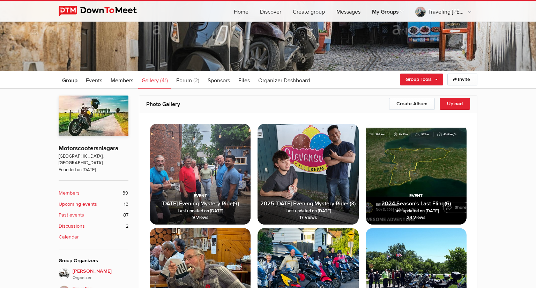
click at [214, 194] on span "Wednesday Evening Mystery Ride (9) Last updated on Jul 16, 2025 9 Views" at bounding box center [200, 199] width 101 height 51
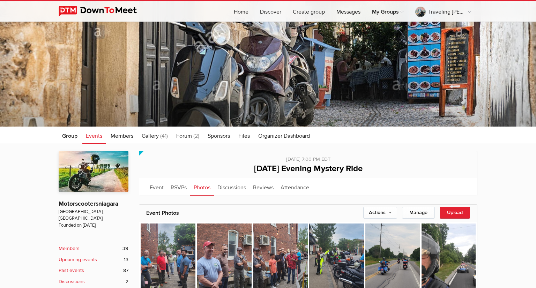
scroll to position [27, 0]
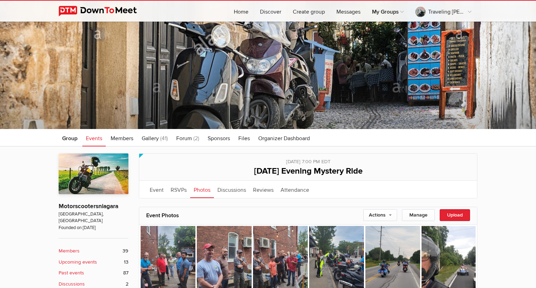
click at [175, 218] on h2 "Event Photos" at bounding box center [308, 215] width 324 height 17
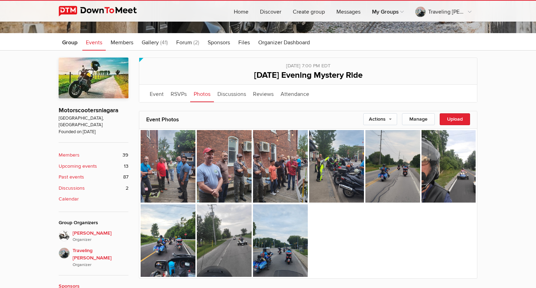
scroll to position [122, 0]
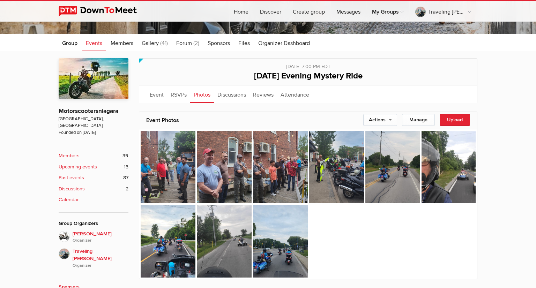
click at [96, 45] on span "Events" at bounding box center [94, 43] width 16 height 7
